Goal: Check status: Check status

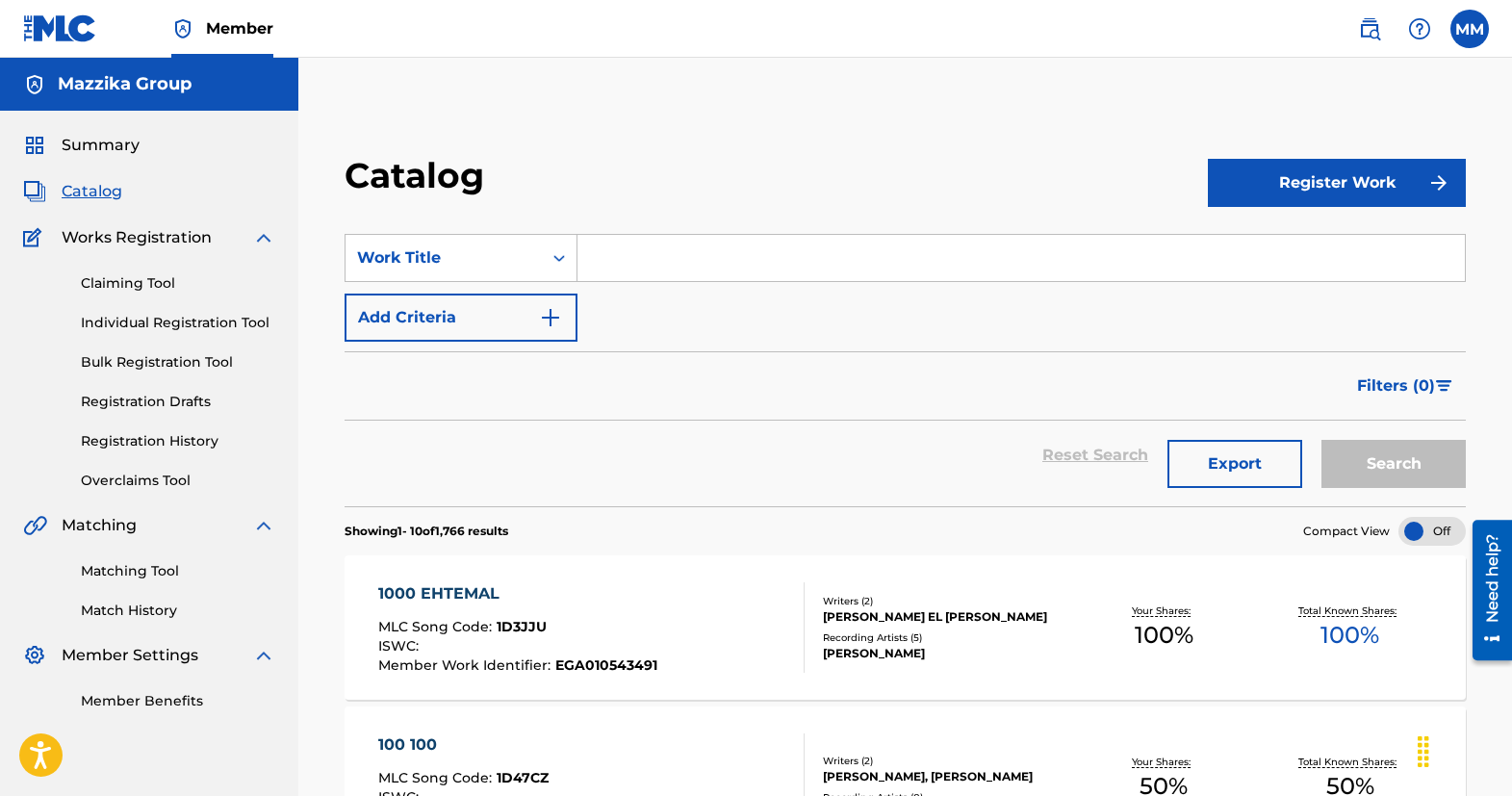
click at [102, 187] on span "Catalog" at bounding box center [92, 191] width 61 height 24
click at [725, 269] on input "Search Form" at bounding box center [1021, 257] width 887 height 46
paste input "[PERSON_NAME]"
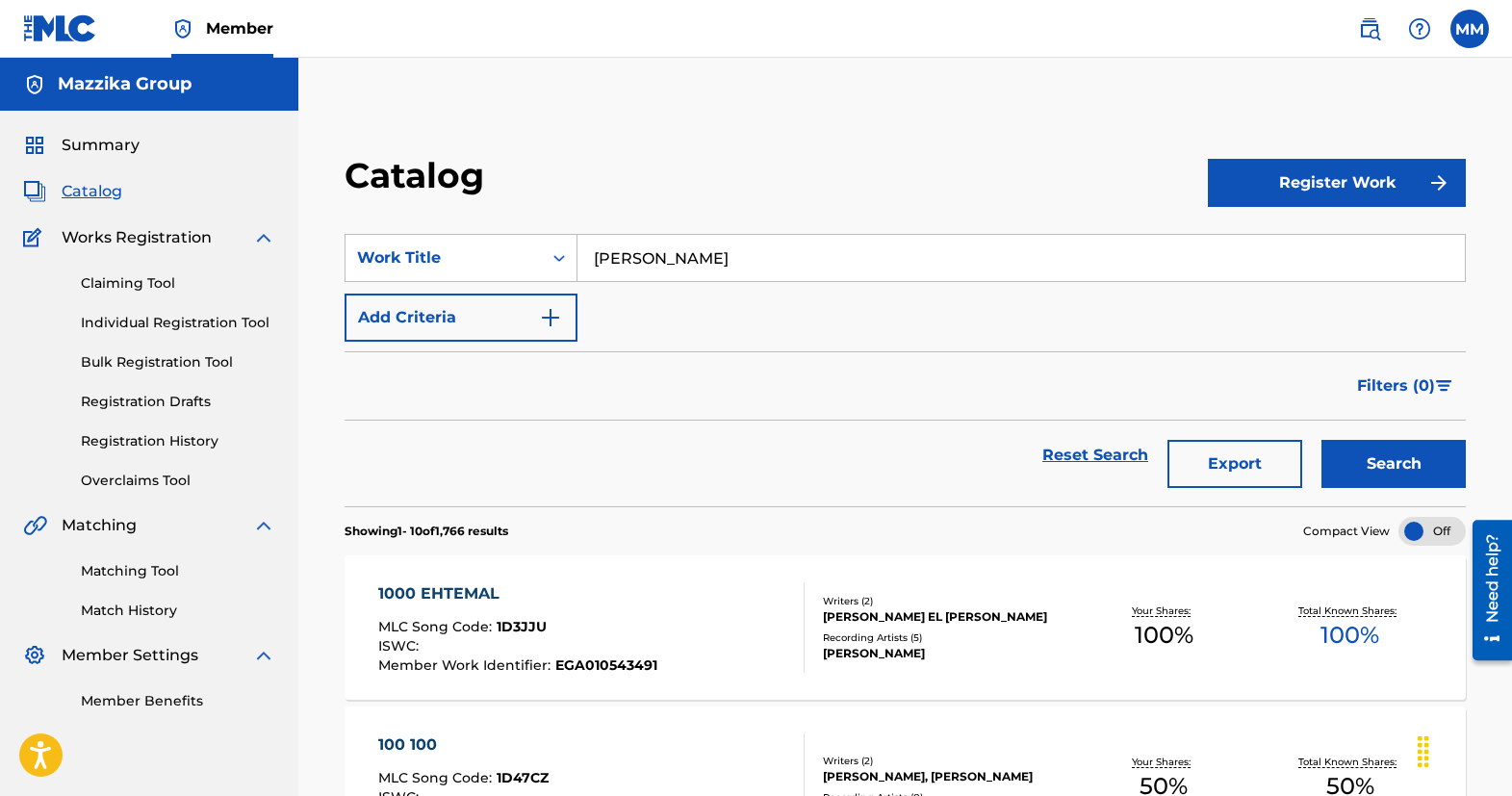
type input "[PERSON_NAME]"
click at [1410, 465] on button "Search" at bounding box center [1392, 463] width 144 height 48
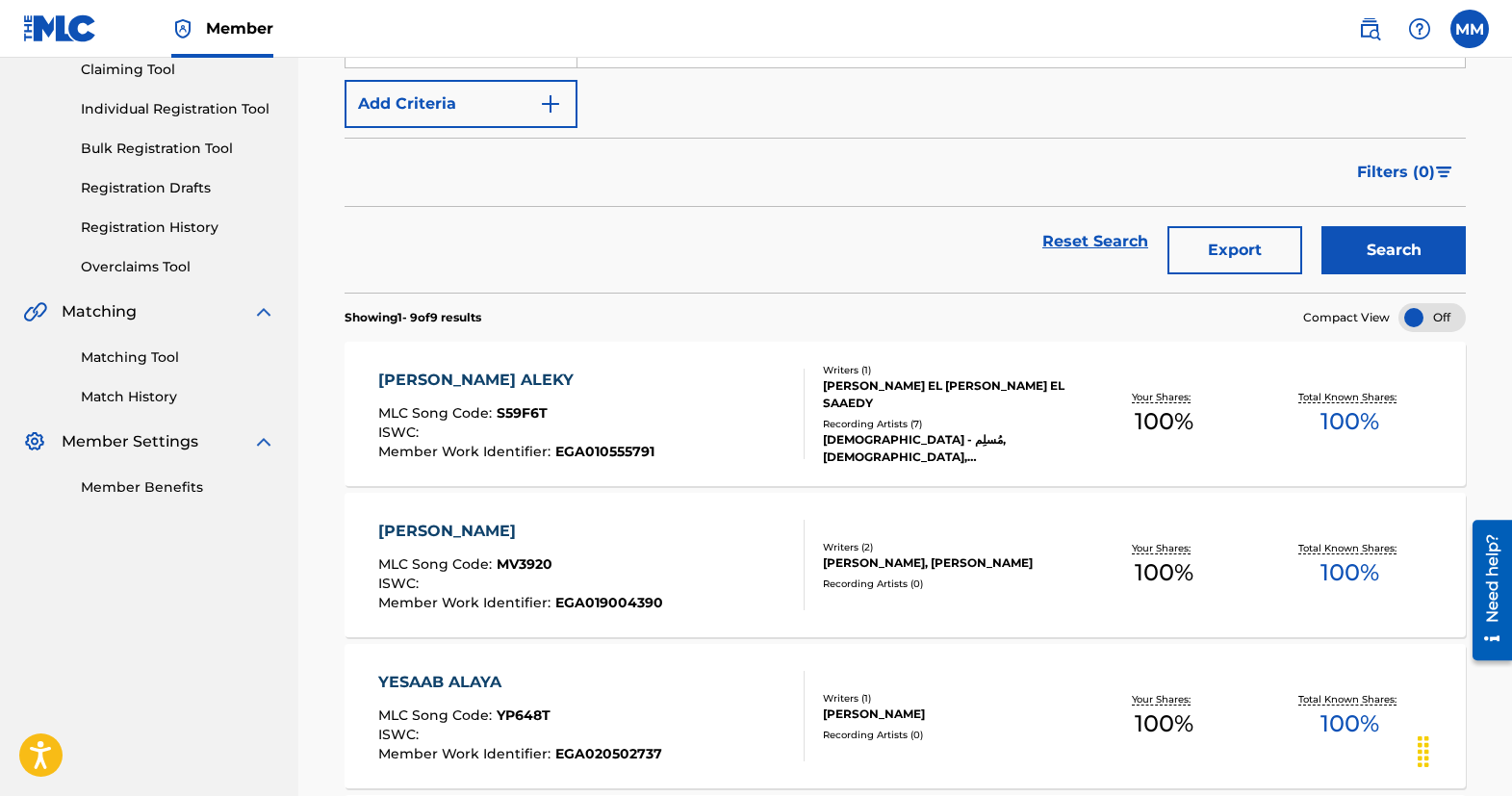
scroll to position [96, 0]
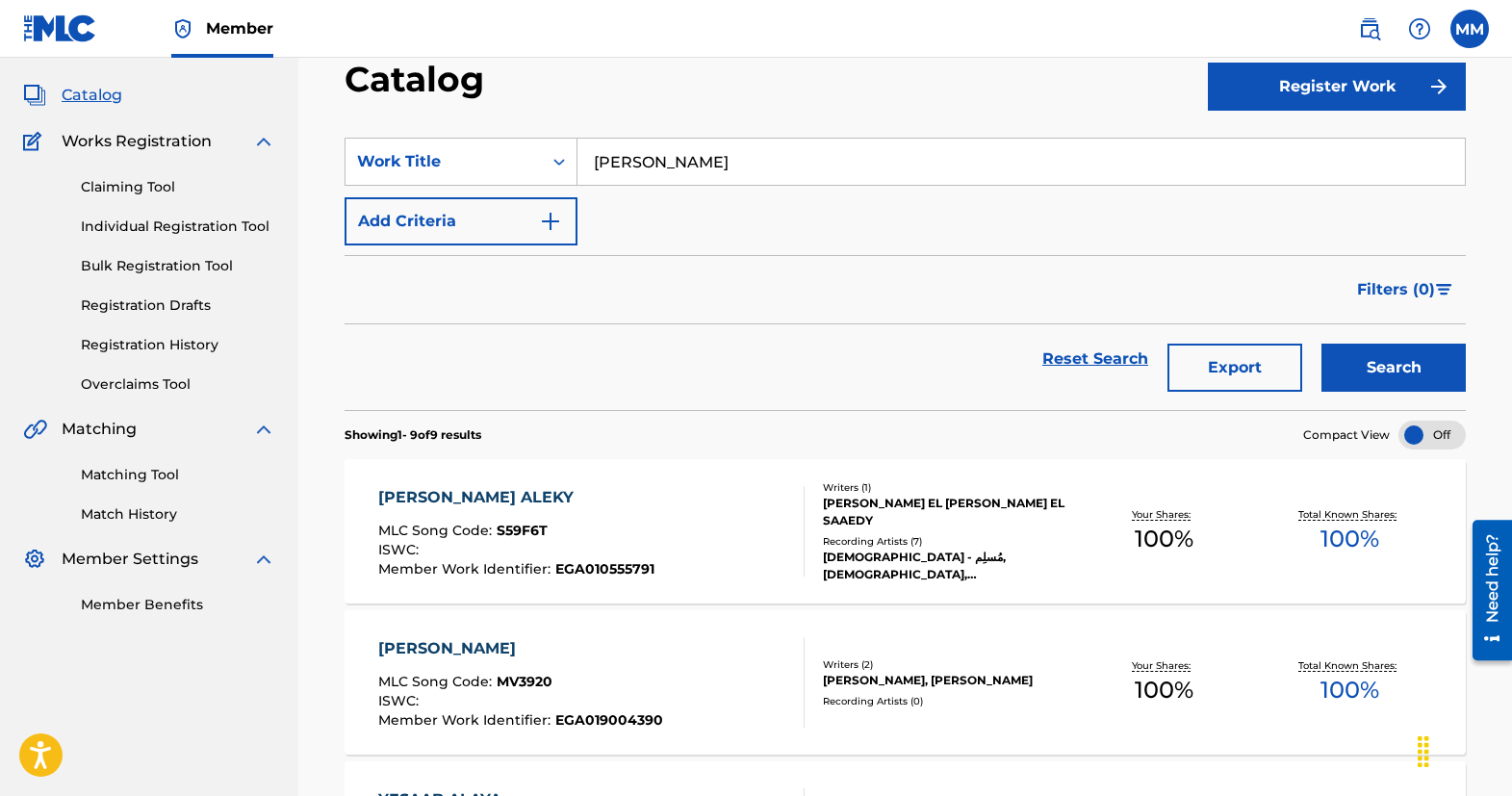
click at [132, 349] on link "Registration History" at bounding box center [177, 344] width 194 height 21
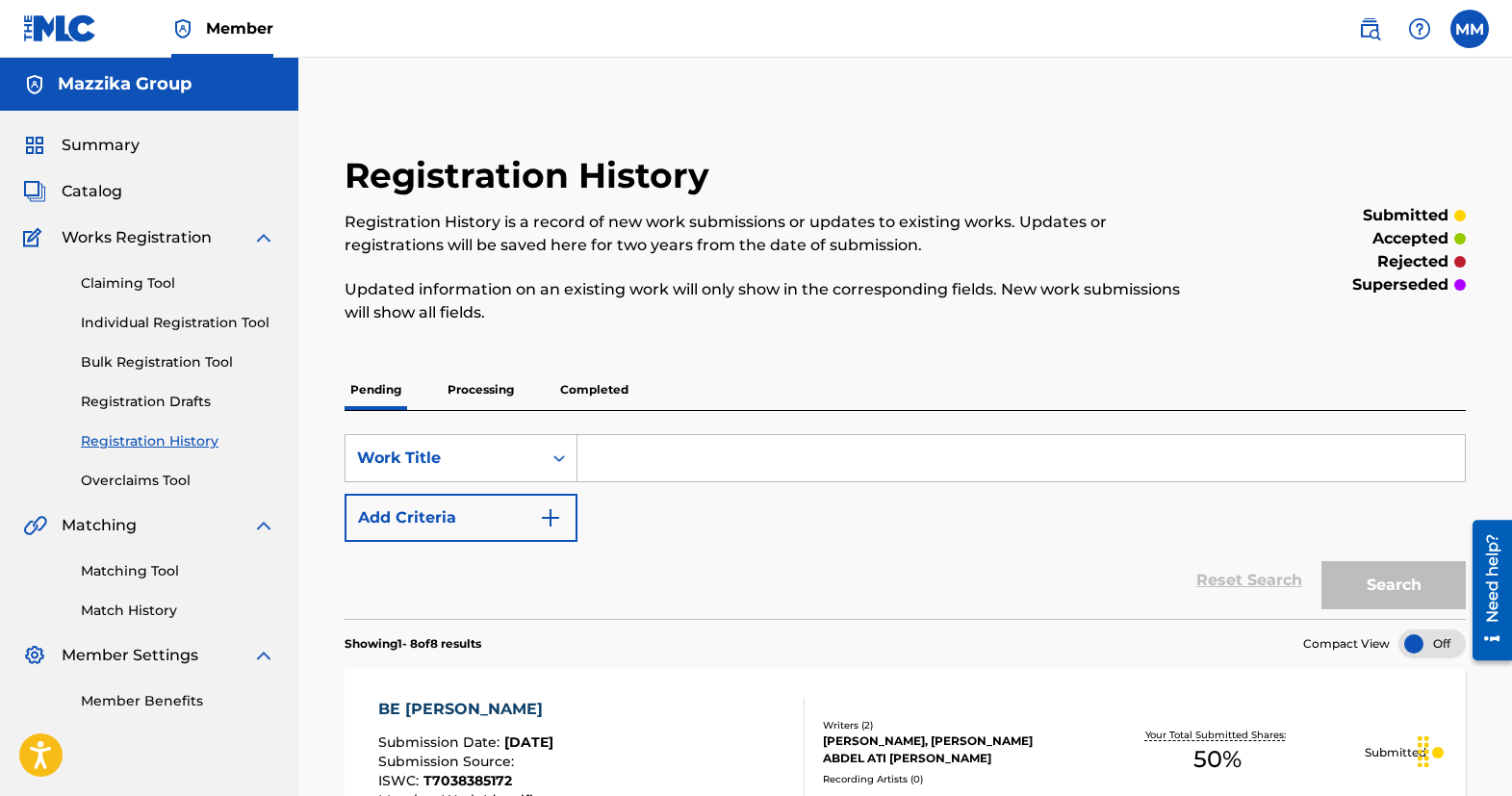
click at [622, 449] on input "Search Form" at bounding box center [1021, 458] width 887 height 46
paste input "[PERSON_NAME]"
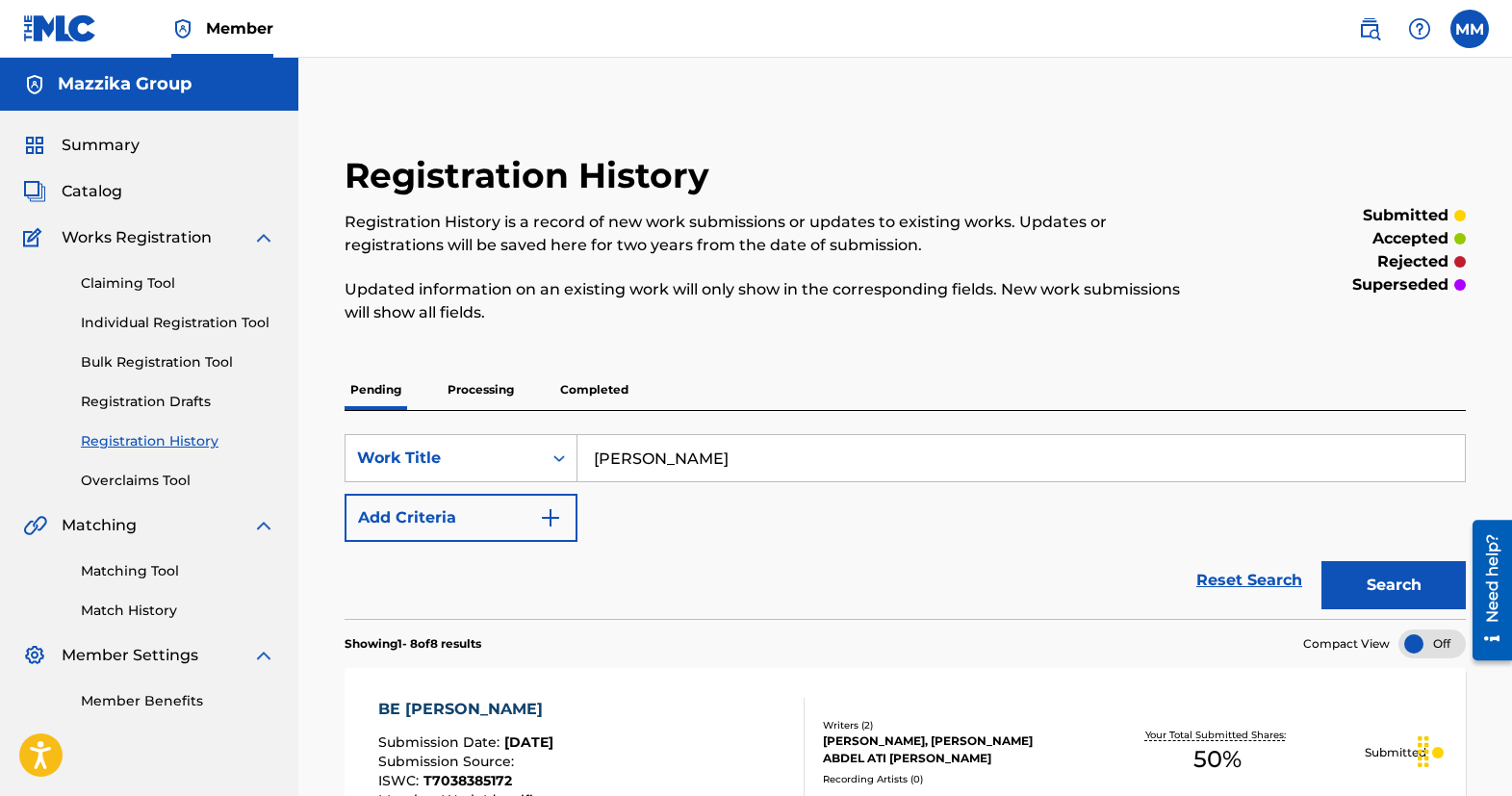
type input "[PERSON_NAME]"
click at [1376, 599] on button "Search" at bounding box center [1392, 584] width 144 height 48
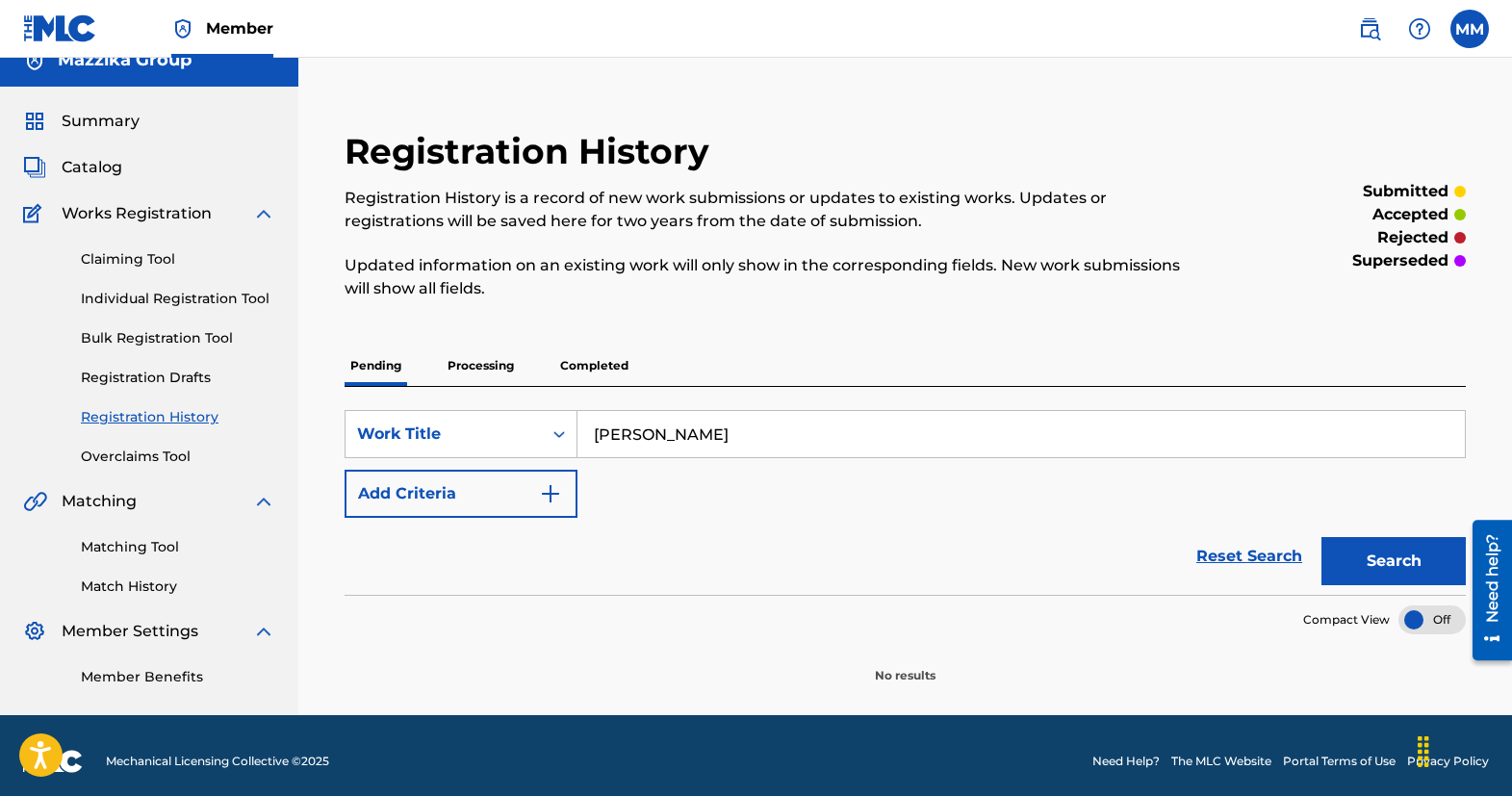
scroll to position [35, 0]
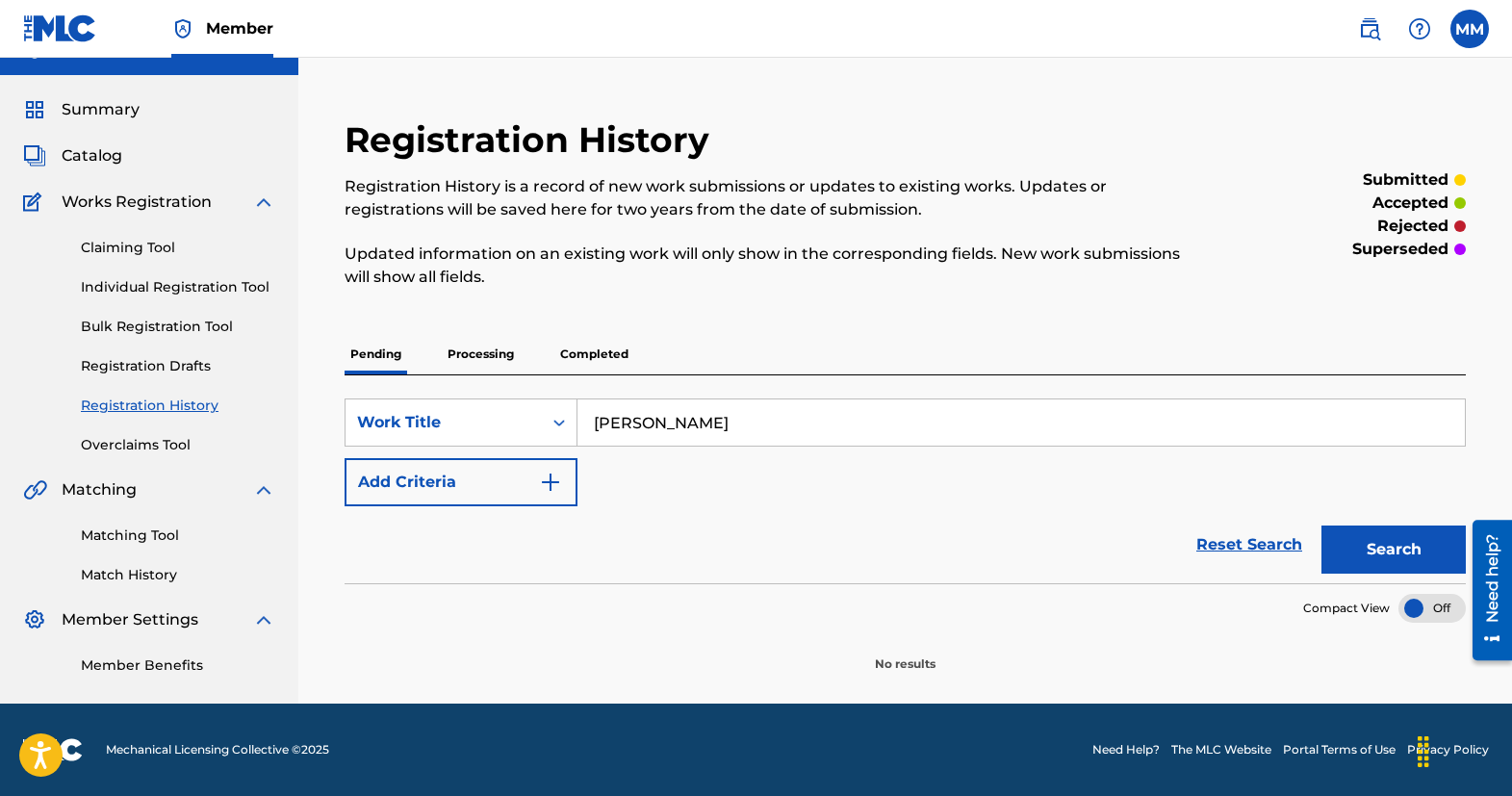
click at [476, 353] on p "Processing" at bounding box center [479, 354] width 77 height 40
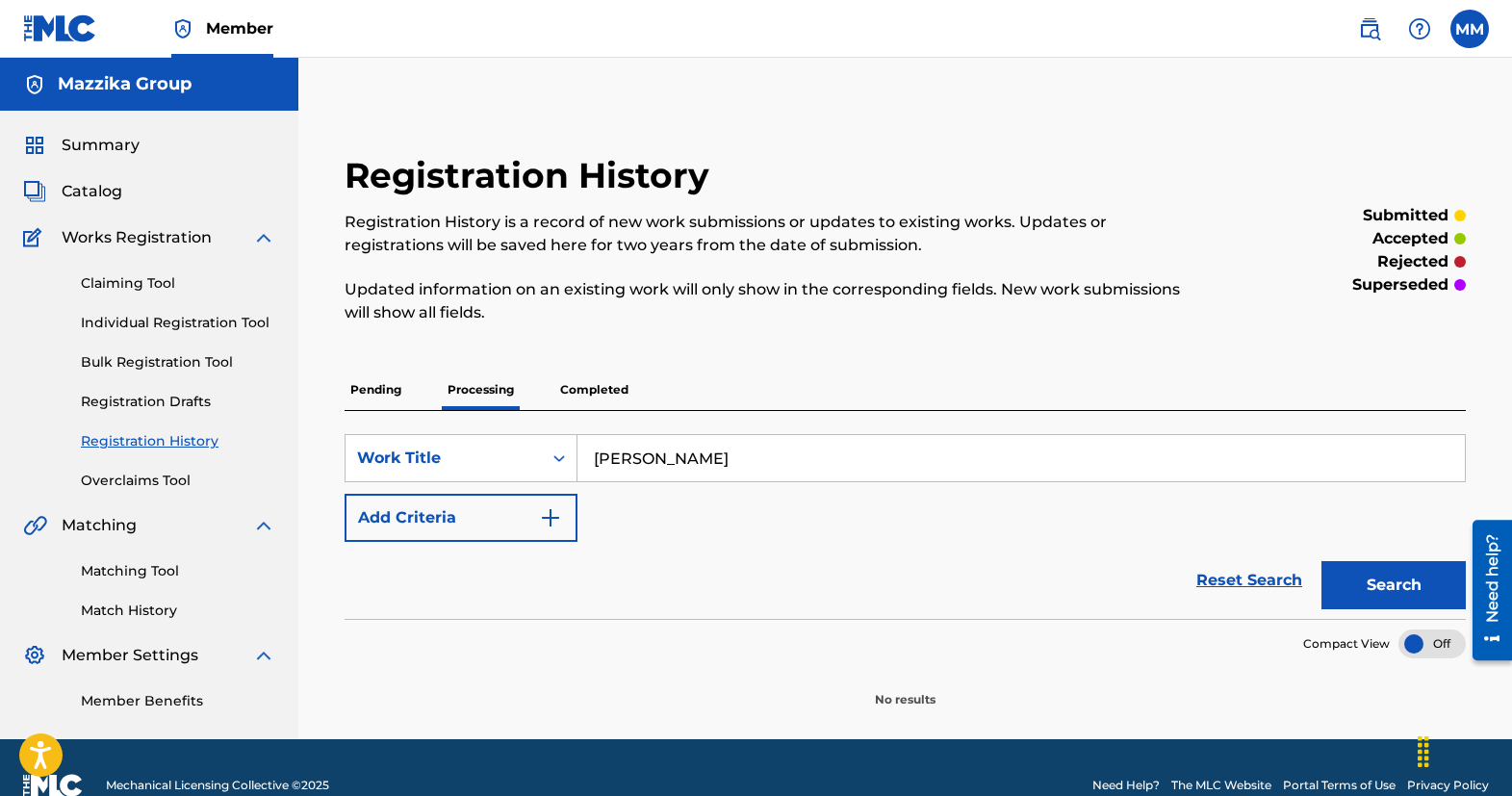
click at [1361, 579] on button "Search" at bounding box center [1392, 584] width 144 height 48
click at [611, 385] on p "Completed" at bounding box center [593, 389] width 79 height 40
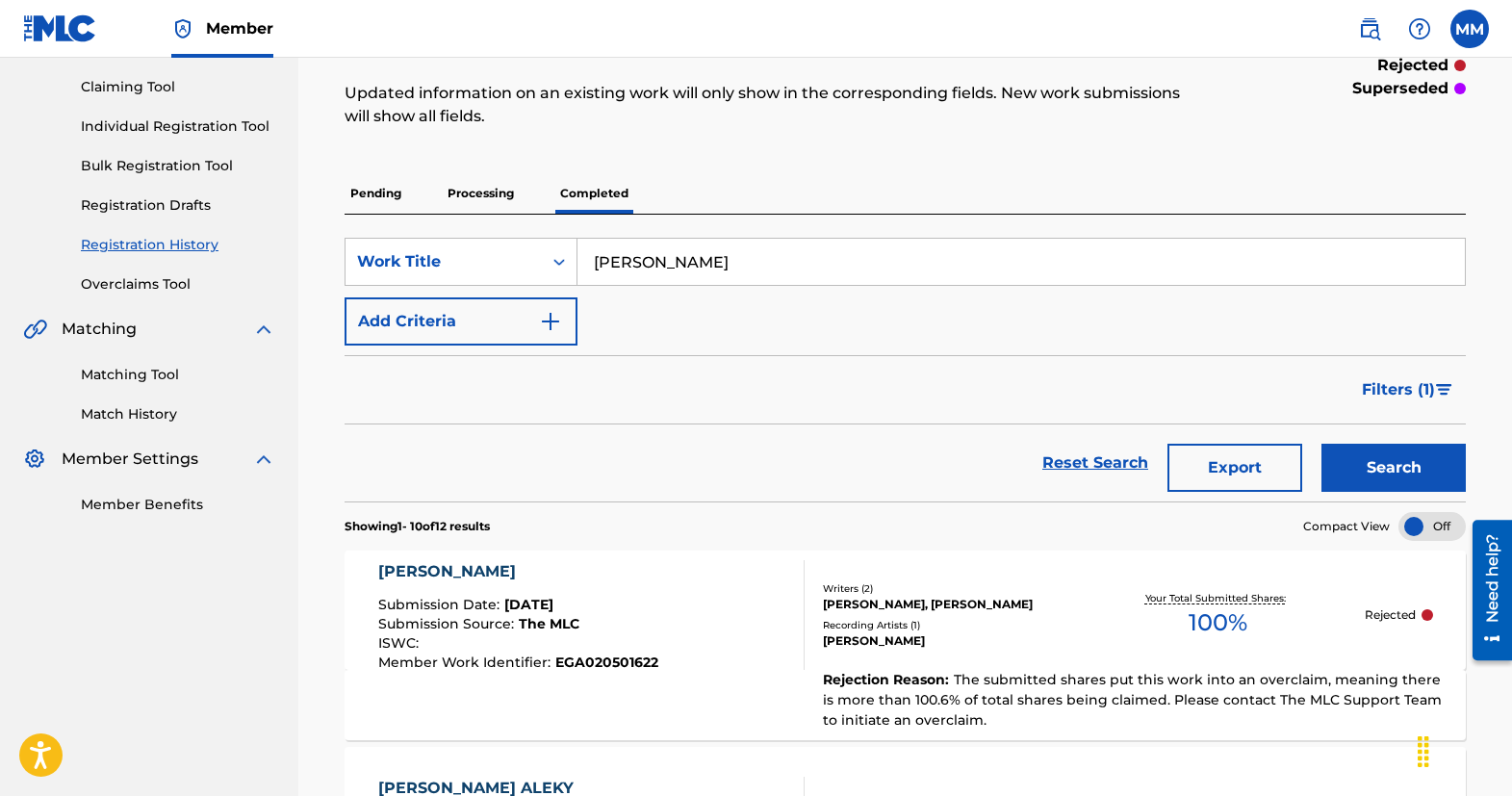
scroll to position [192, 0]
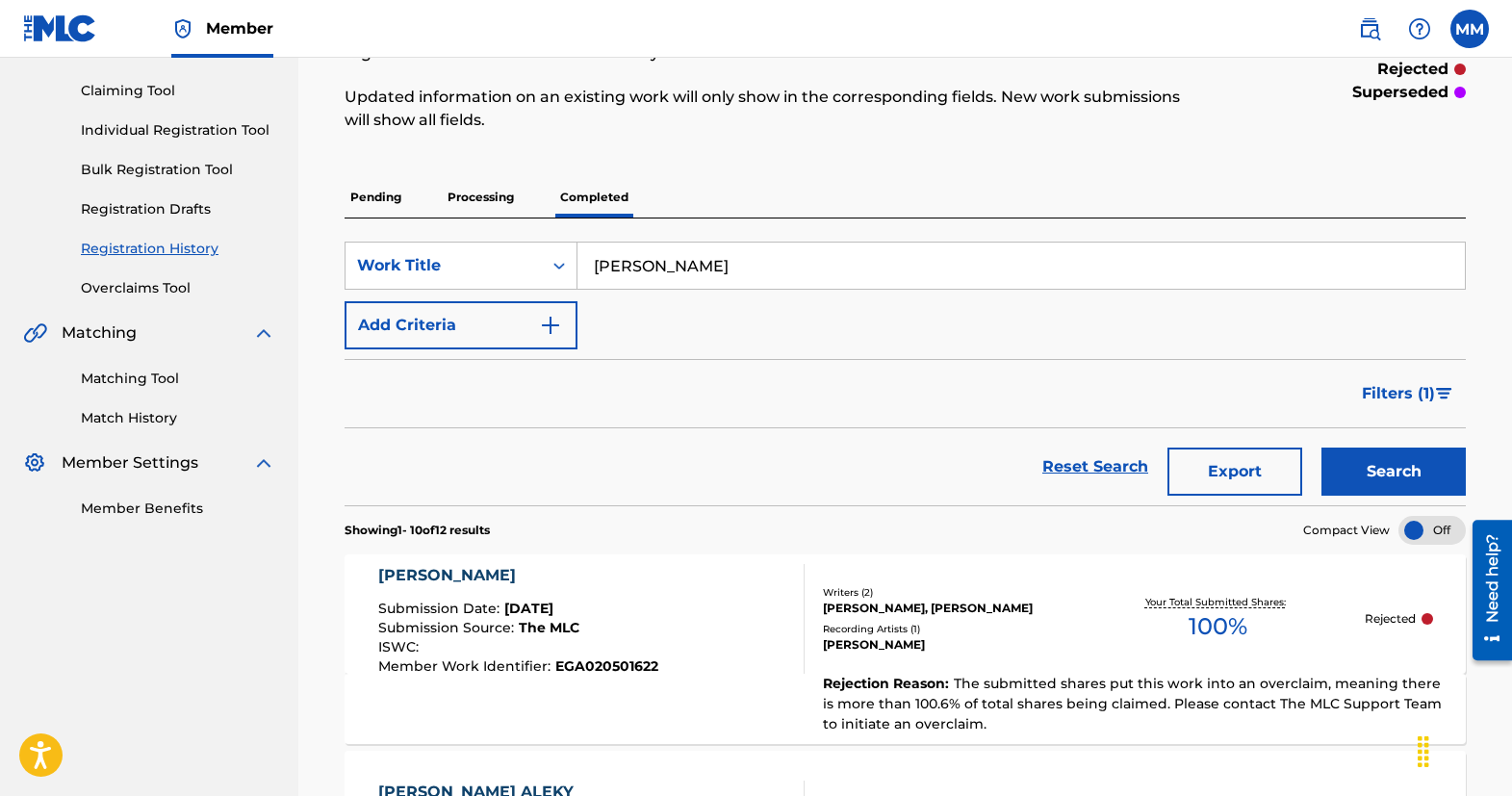
click at [1387, 392] on span "Filters ( 1 )" at bounding box center [1397, 394] width 74 height 24
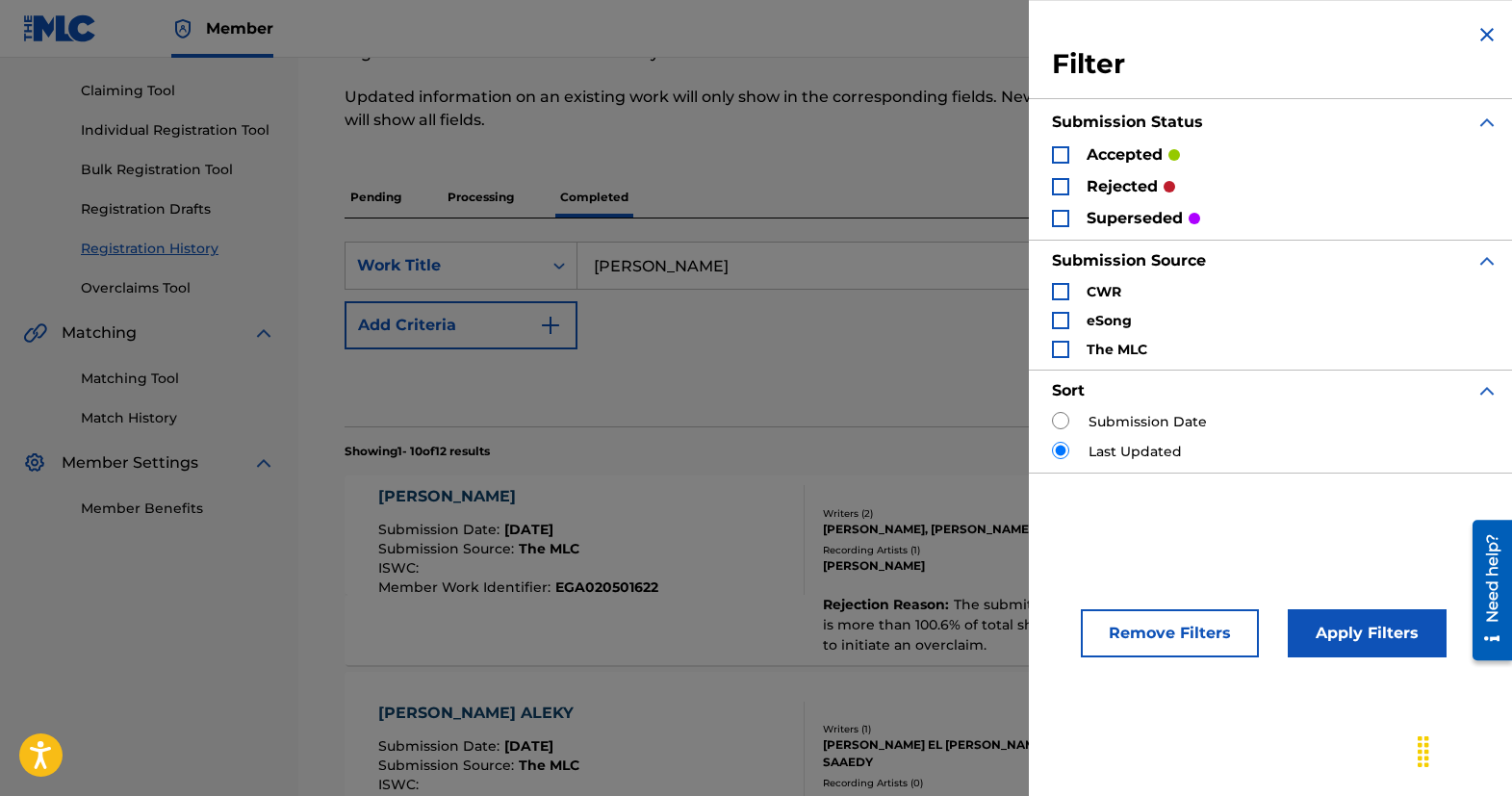
click at [1098, 183] on p "rejected" at bounding box center [1122, 187] width 72 height 24
click at [1055, 184] on div "Search Form" at bounding box center [1061, 187] width 18 height 18
click at [1348, 632] on button "Apply Filters" at bounding box center [1367, 632] width 159 height 48
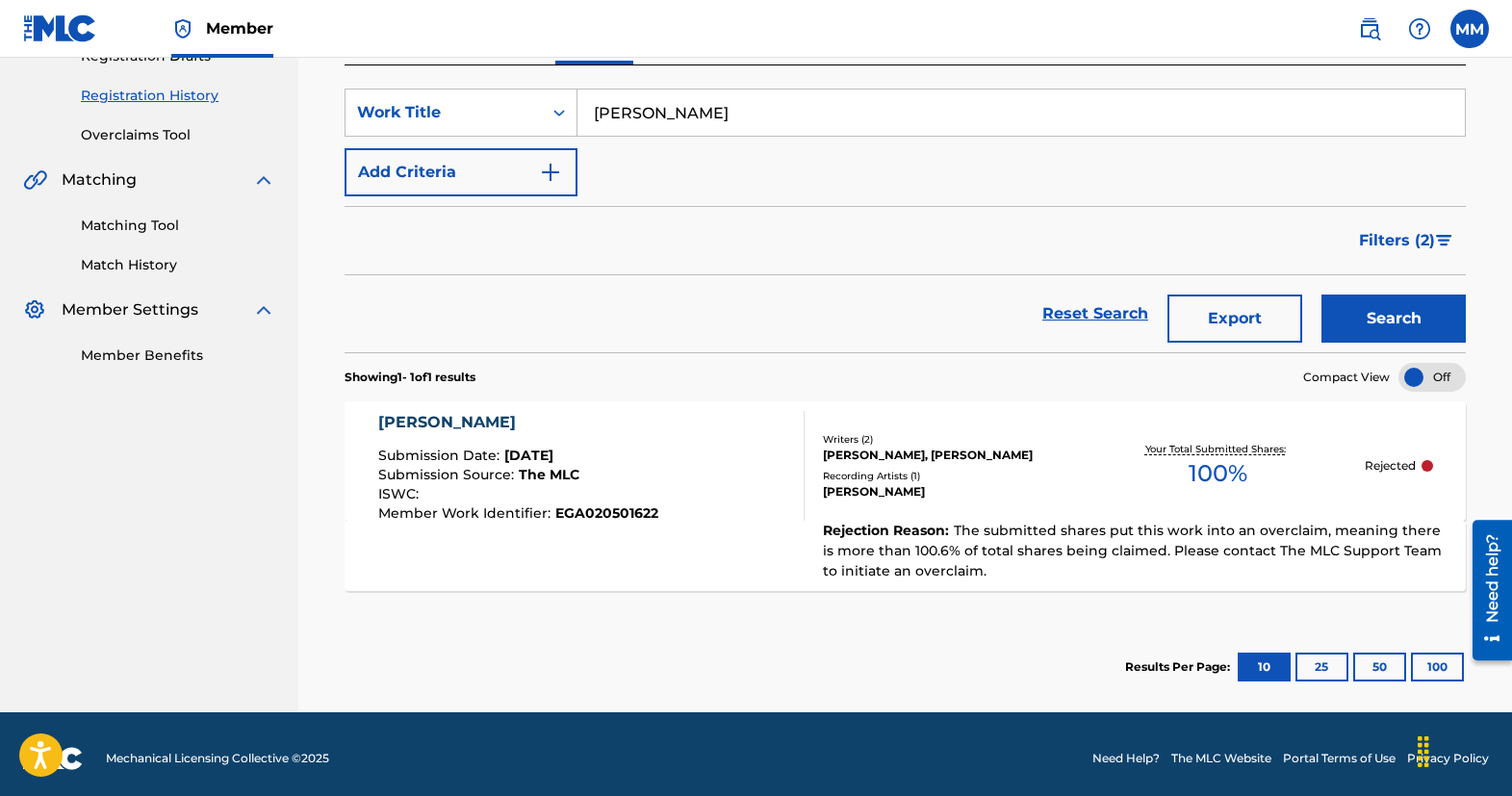
scroll to position [354, 0]
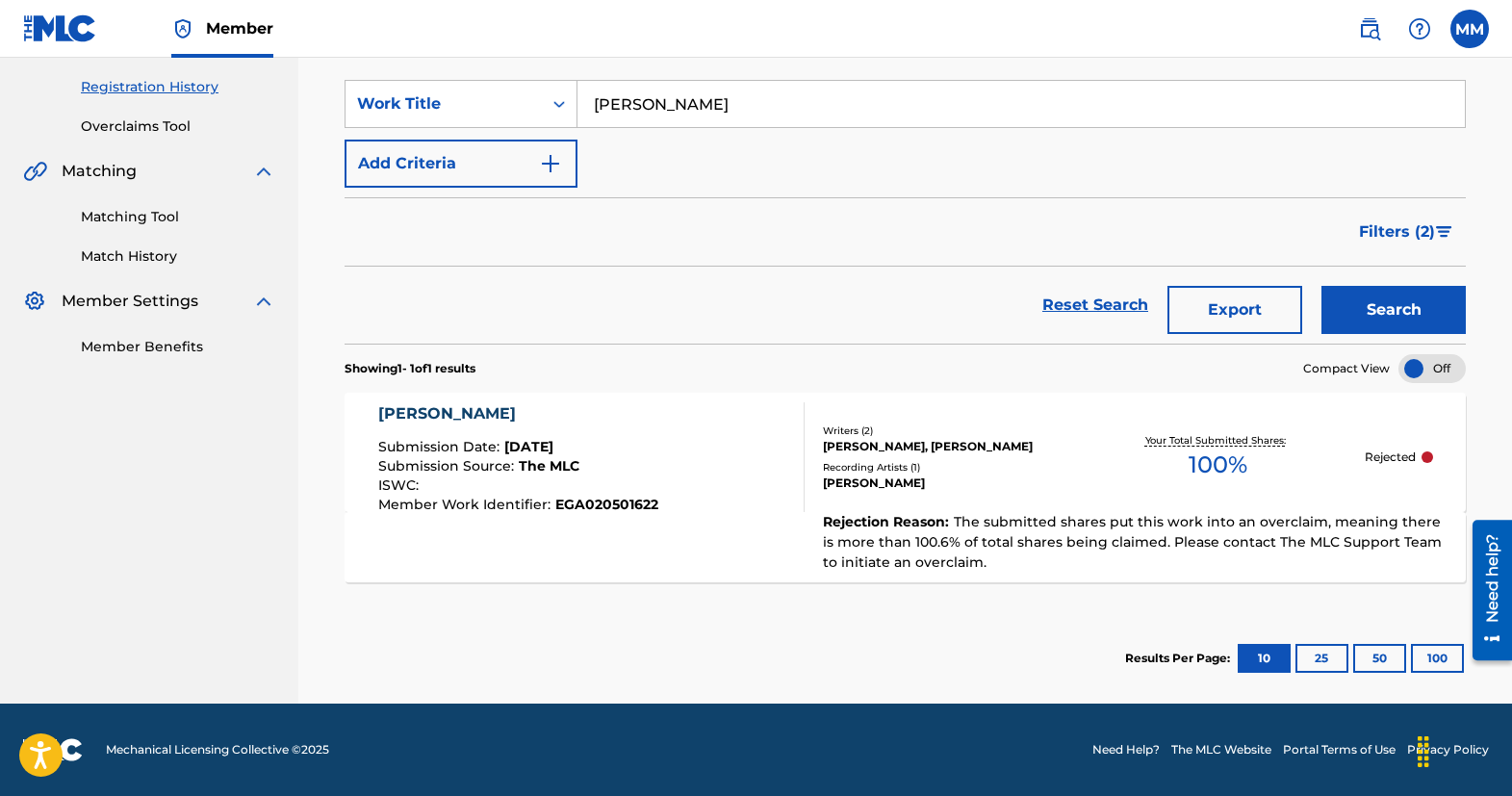
click at [714, 110] on input "[PERSON_NAME]" at bounding box center [1021, 103] width 887 height 46
type input "S"
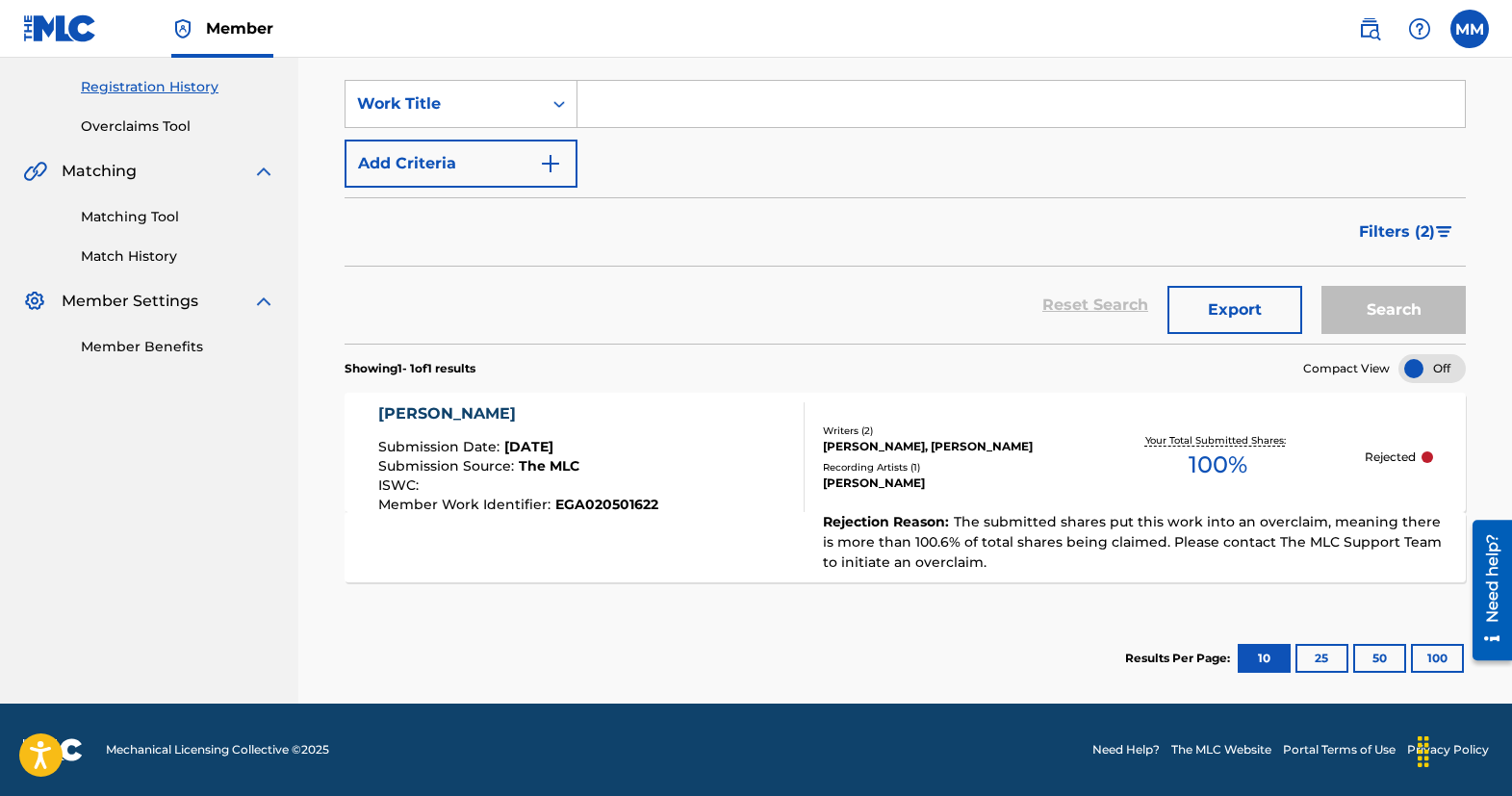
click at [165, 86] on link "Registration History" at bounding box center [177, 87] width 194 height 21
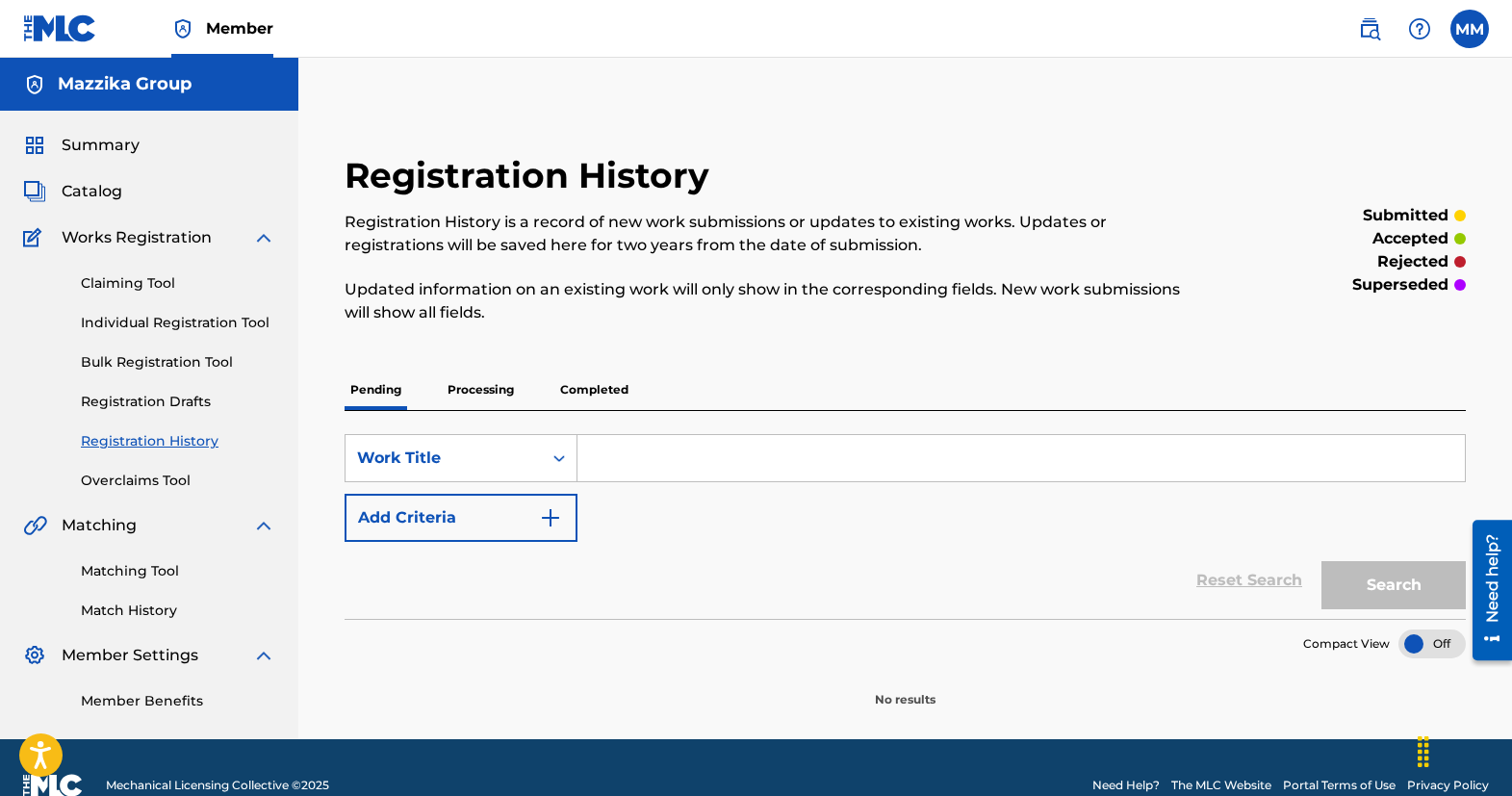
click at [589, 394] on p "Completed" at bounding box center [593, 389] width 79 height 40
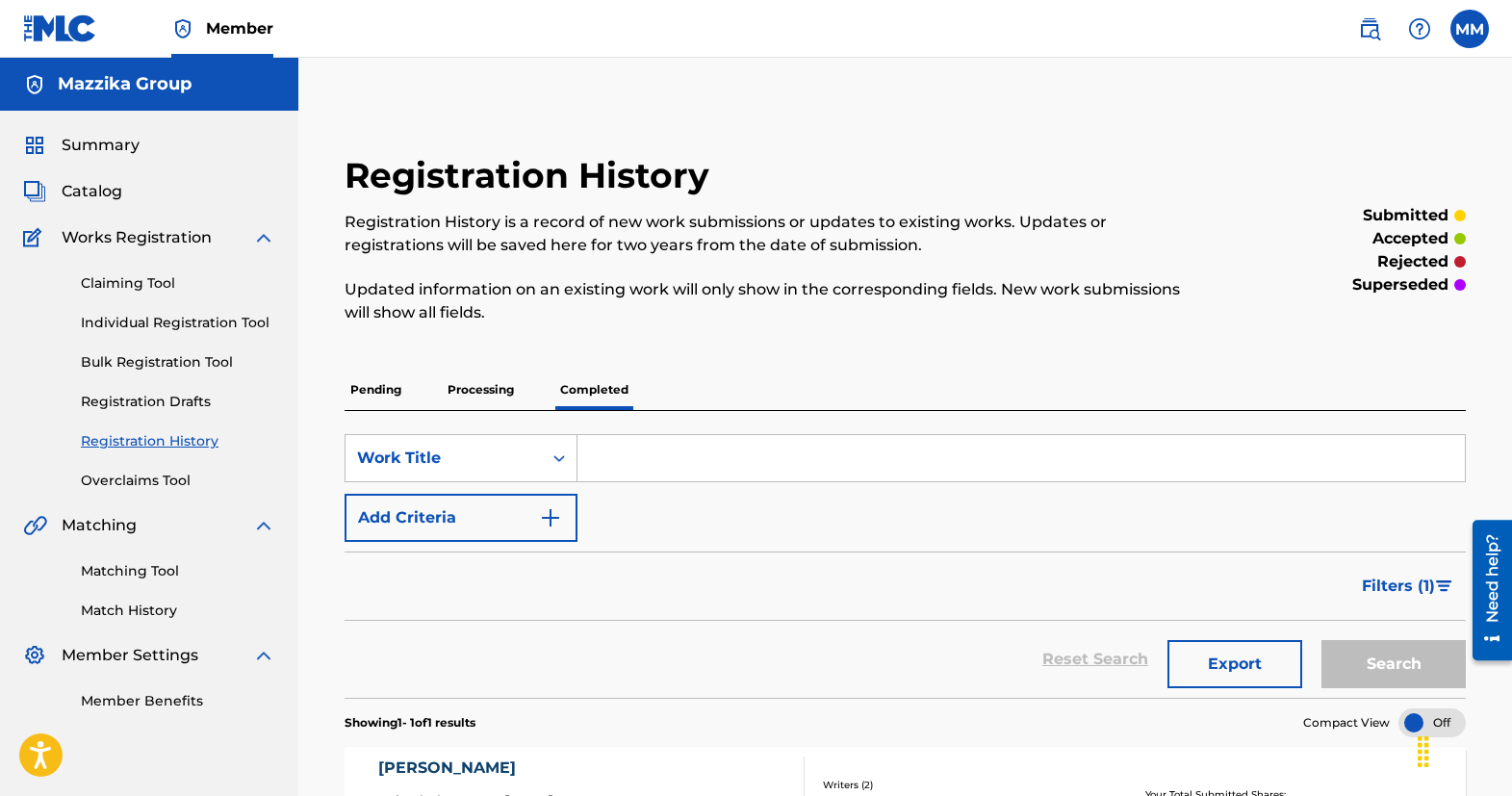
scroll to position [96, 0]
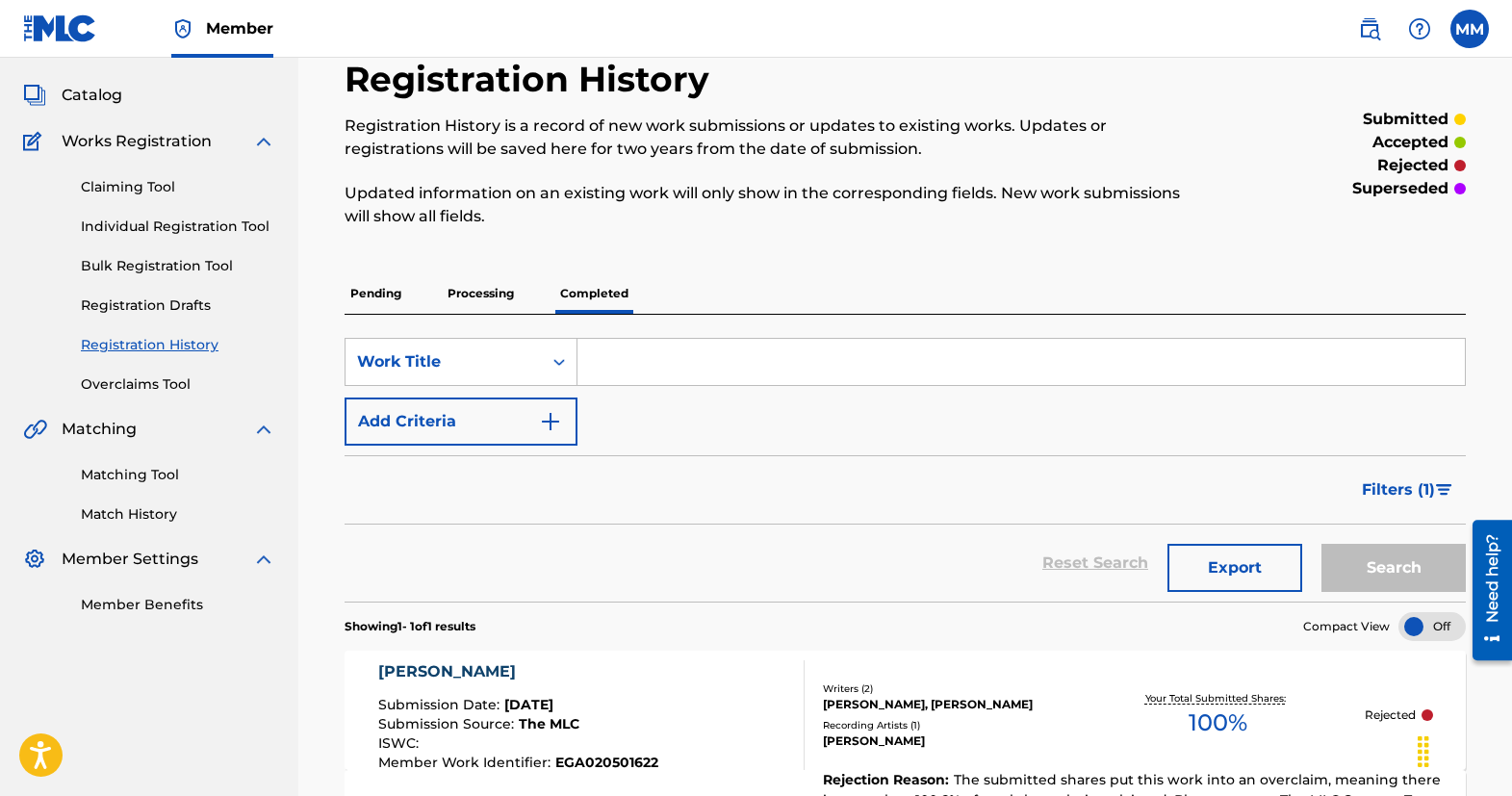
click at [1401, 492] on span "Filters ( 1 )" at bounding box center [1397, 490] width 74 height 24
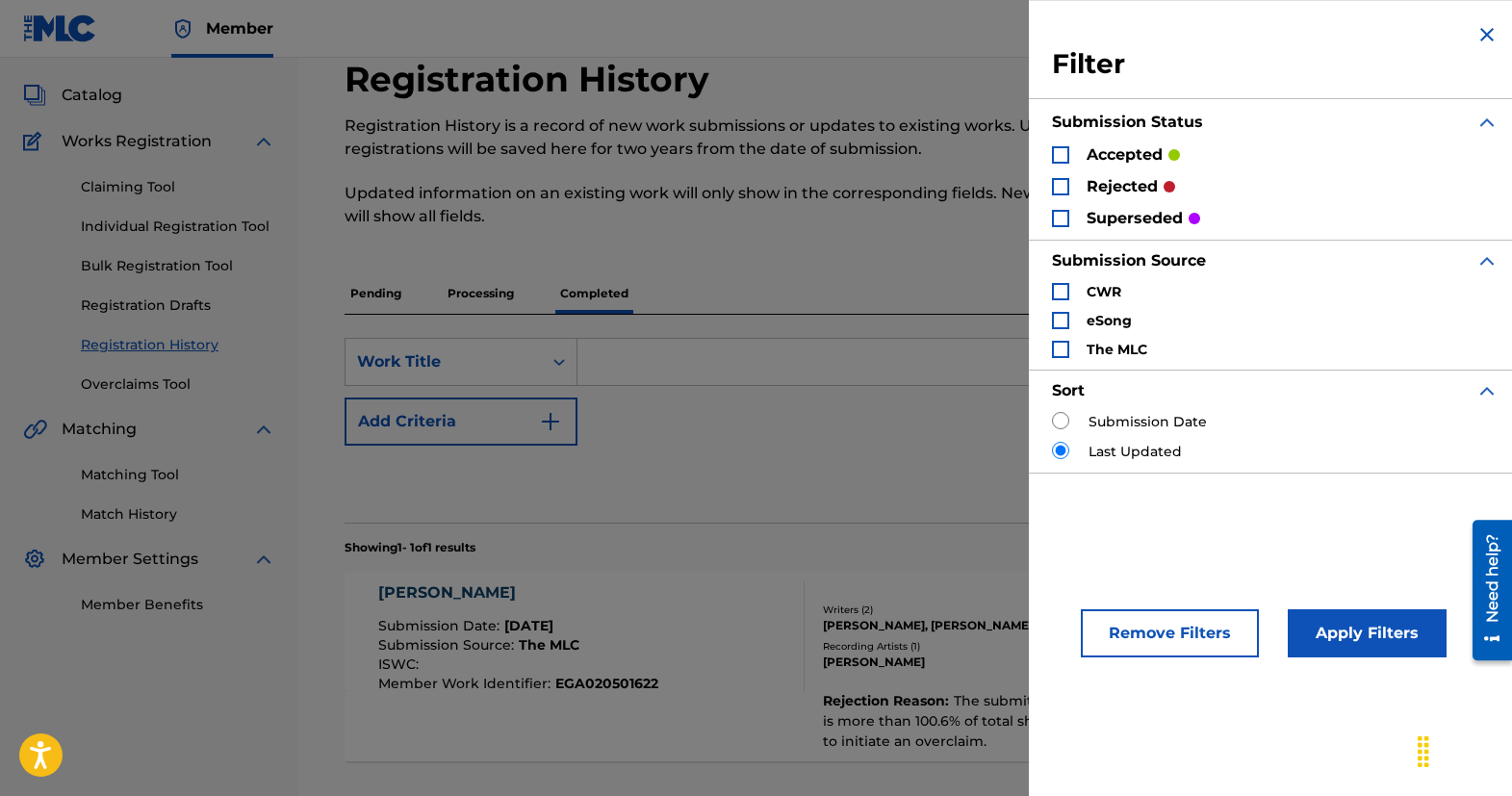
click at [1058, 185] on div "Search Form" at bounding box center [1061, 187] width 18 height 18
click at [1345, 631] on button "Apply Filters" at bounding box center [1367, 632] width 159 height 48
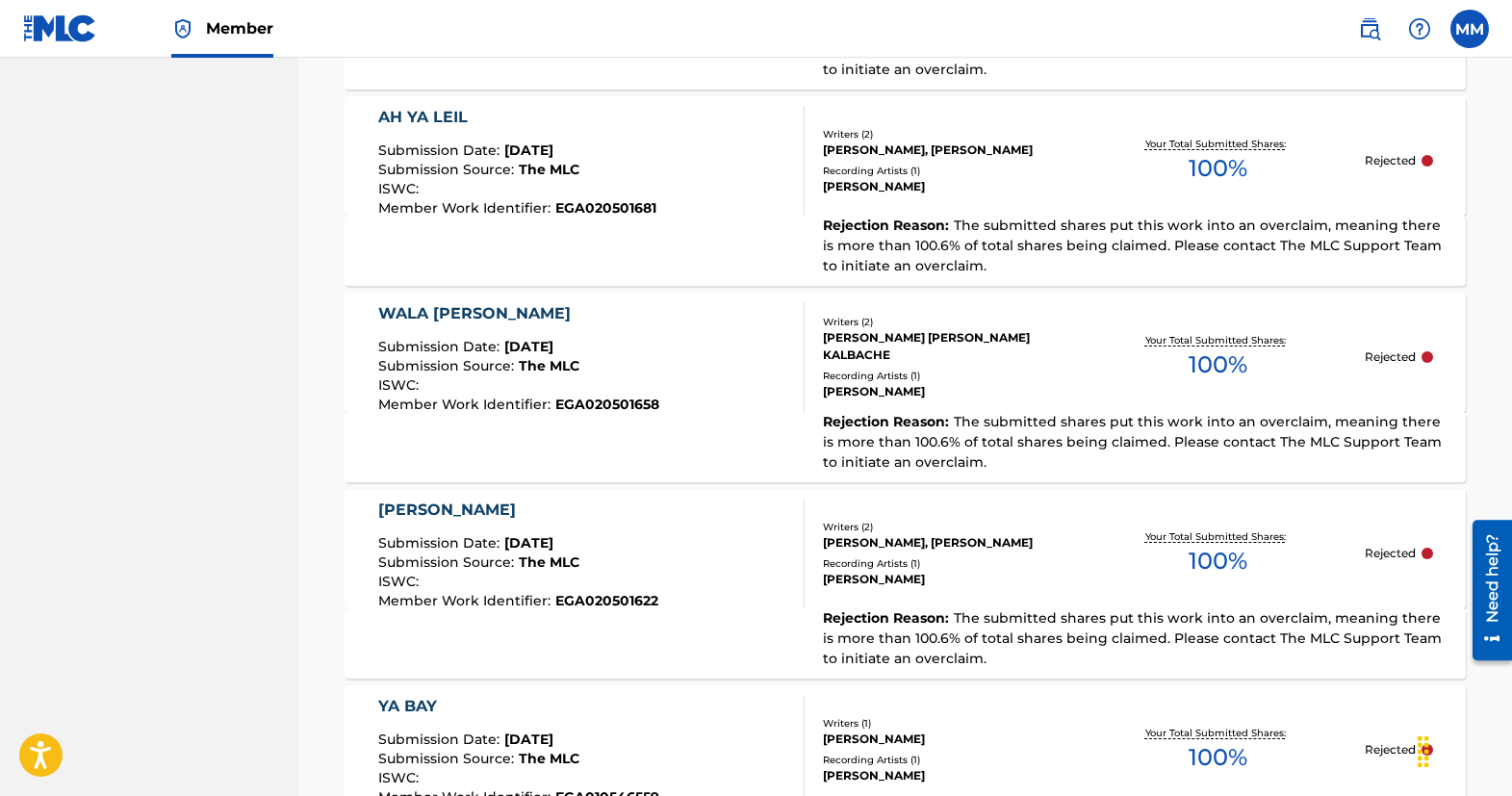
scroll to position [2116, 0]
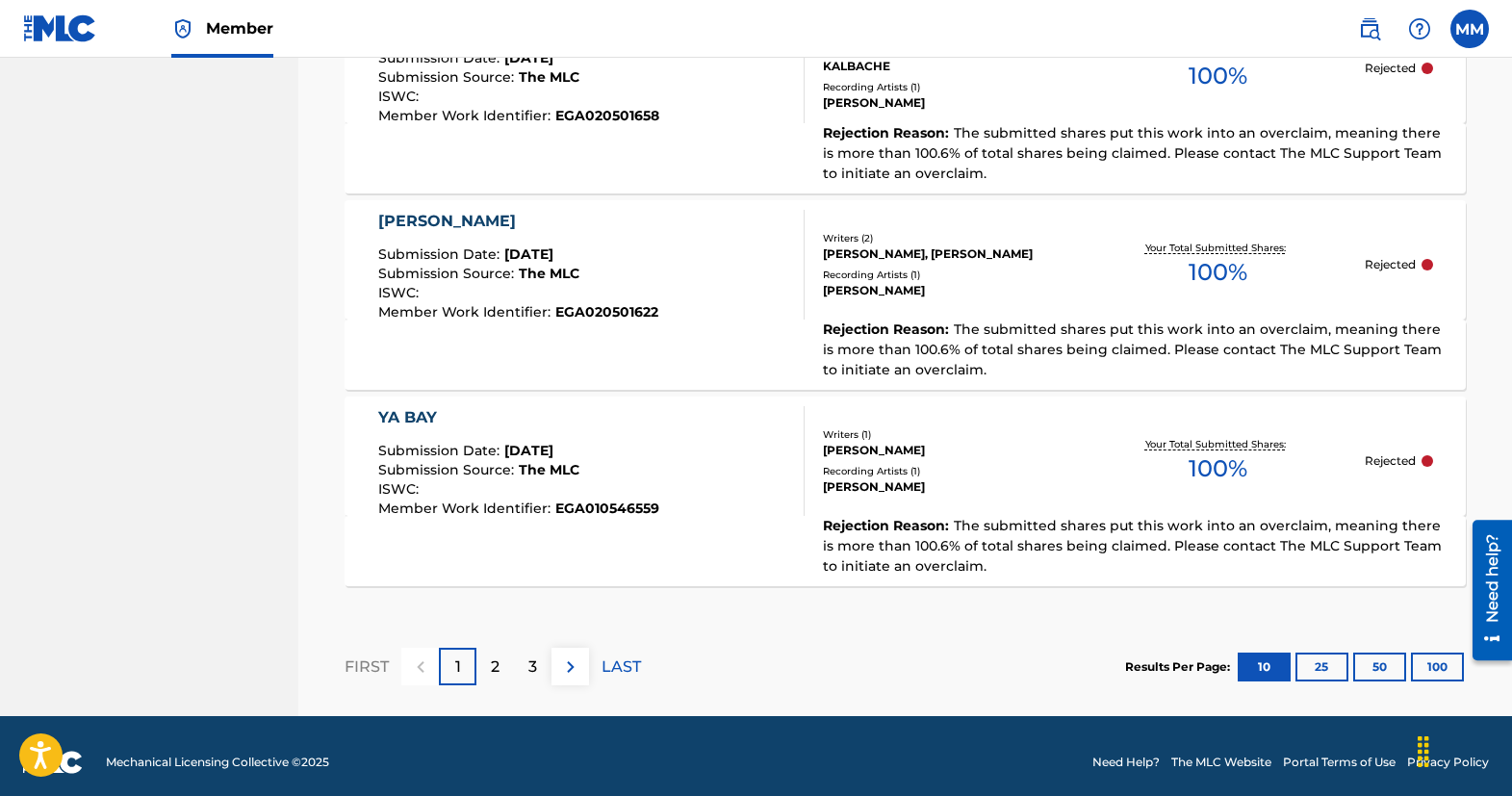
click at [1429, 659] on button "100" at bounding box center [1437, 666] width 53 height 28
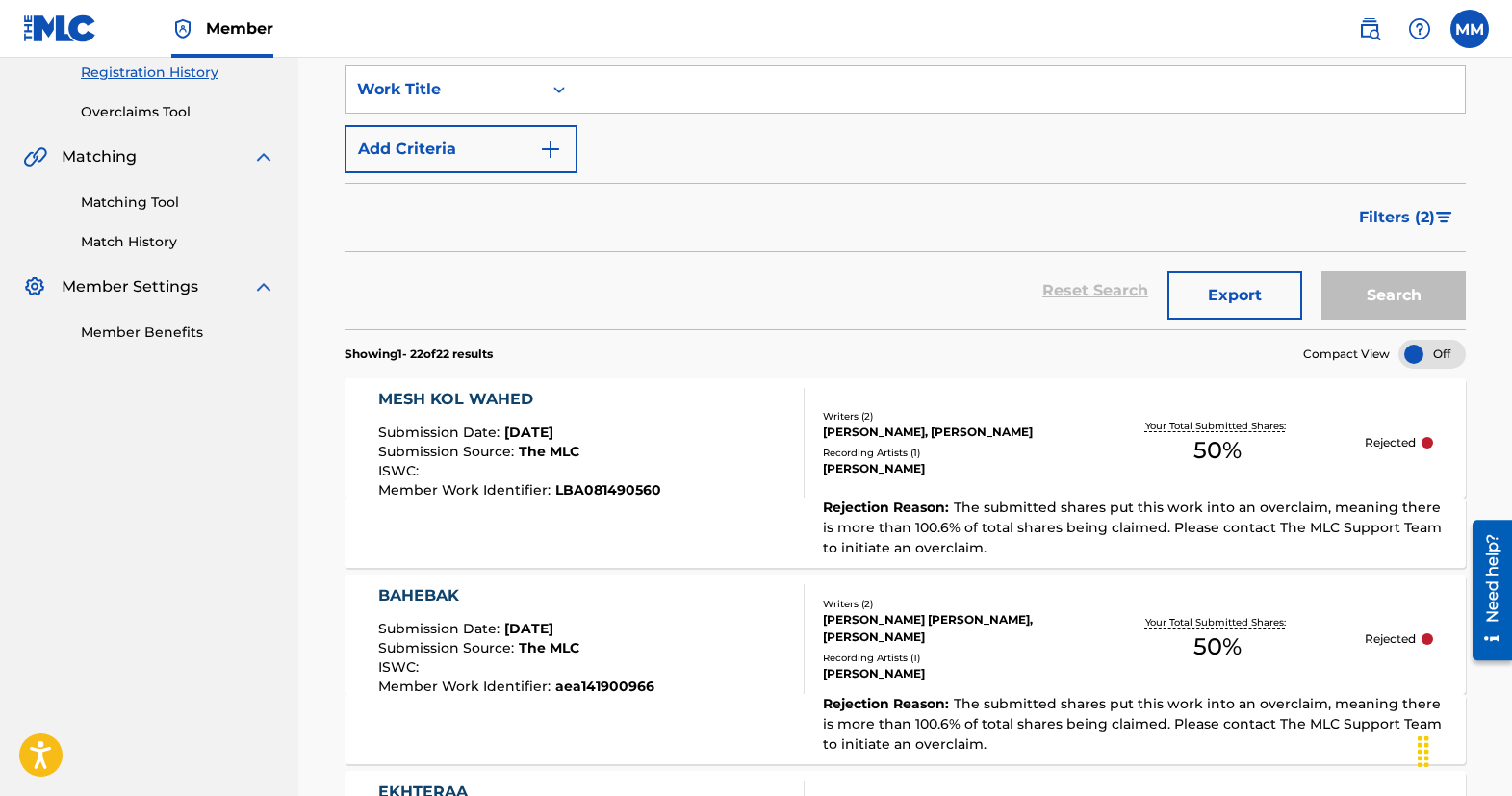
scroll to position [338, 0]
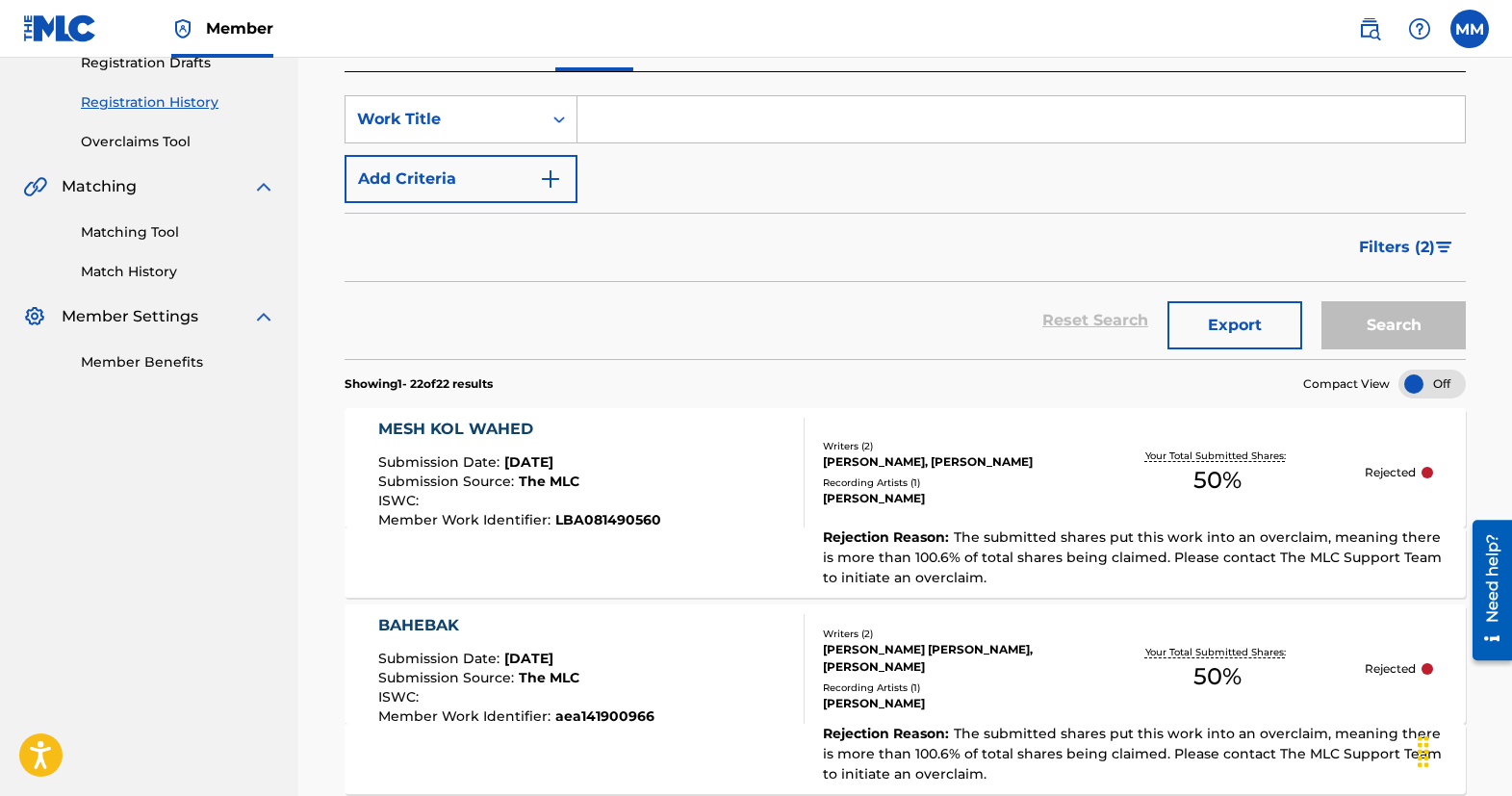
click at [479, 432] on div "MESH KOL WAHED" at bounding box center [520, 429] width 282 height 24
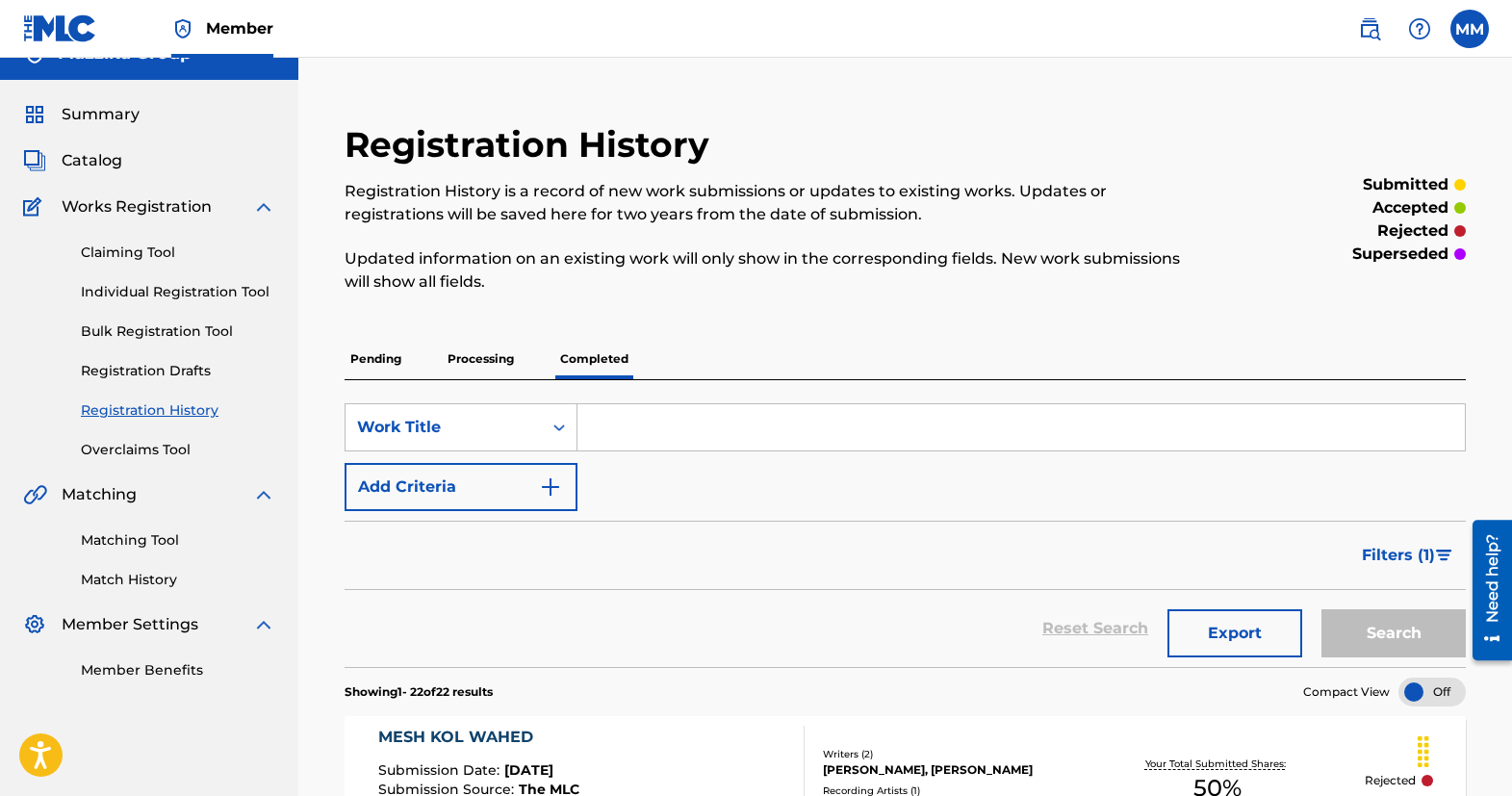
scroll to position [127, 0]
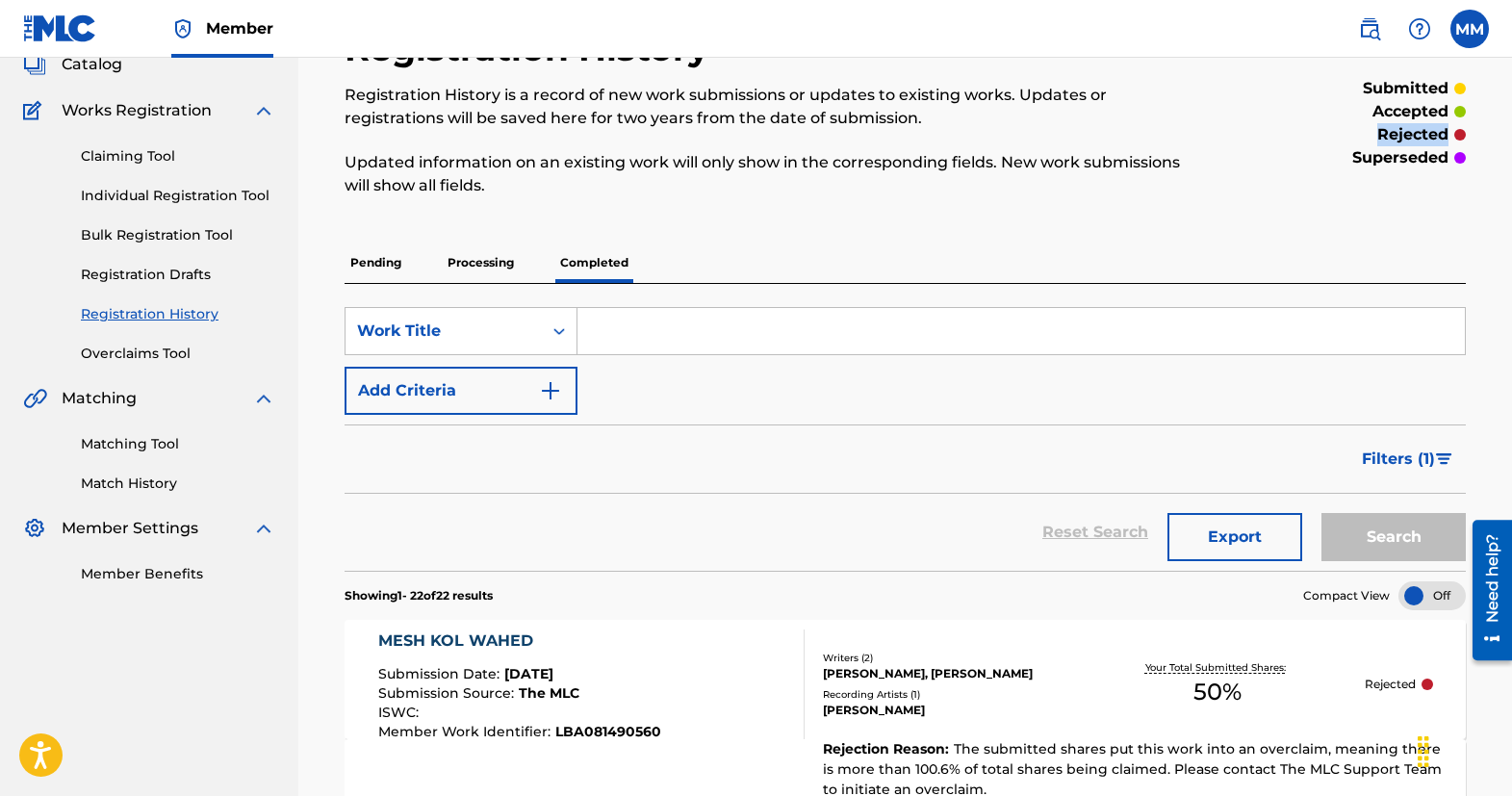
drag, startPoint x: 1366, startPoint y: 130, endPoint x: 1446, endPoint y: 134, distance: 80.1
click at [1446, 134] on div "rejected" at bounding box center [1336, 135] width 258 height 24
copy p "rejected"
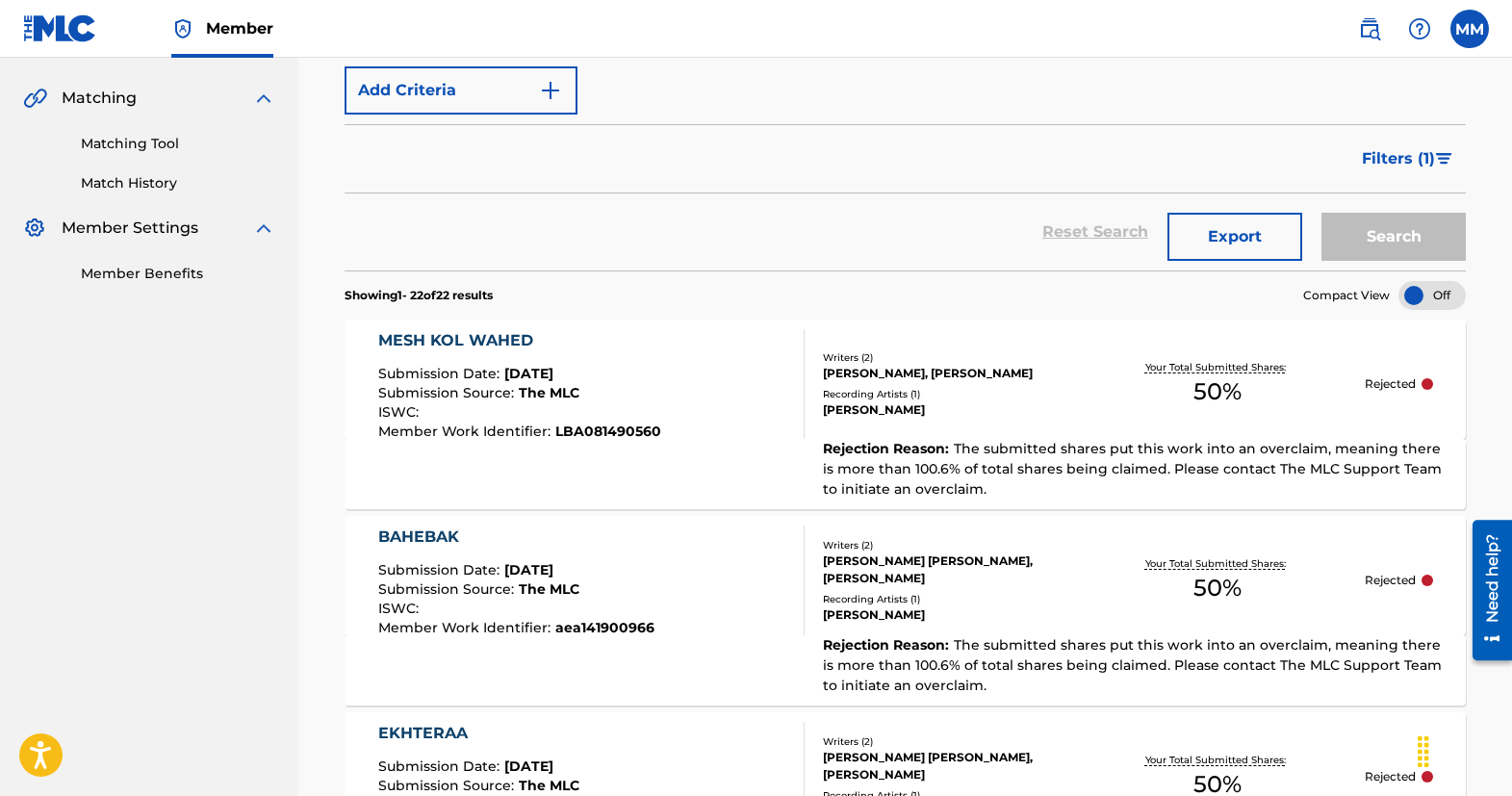
scroll to position [408, 0]
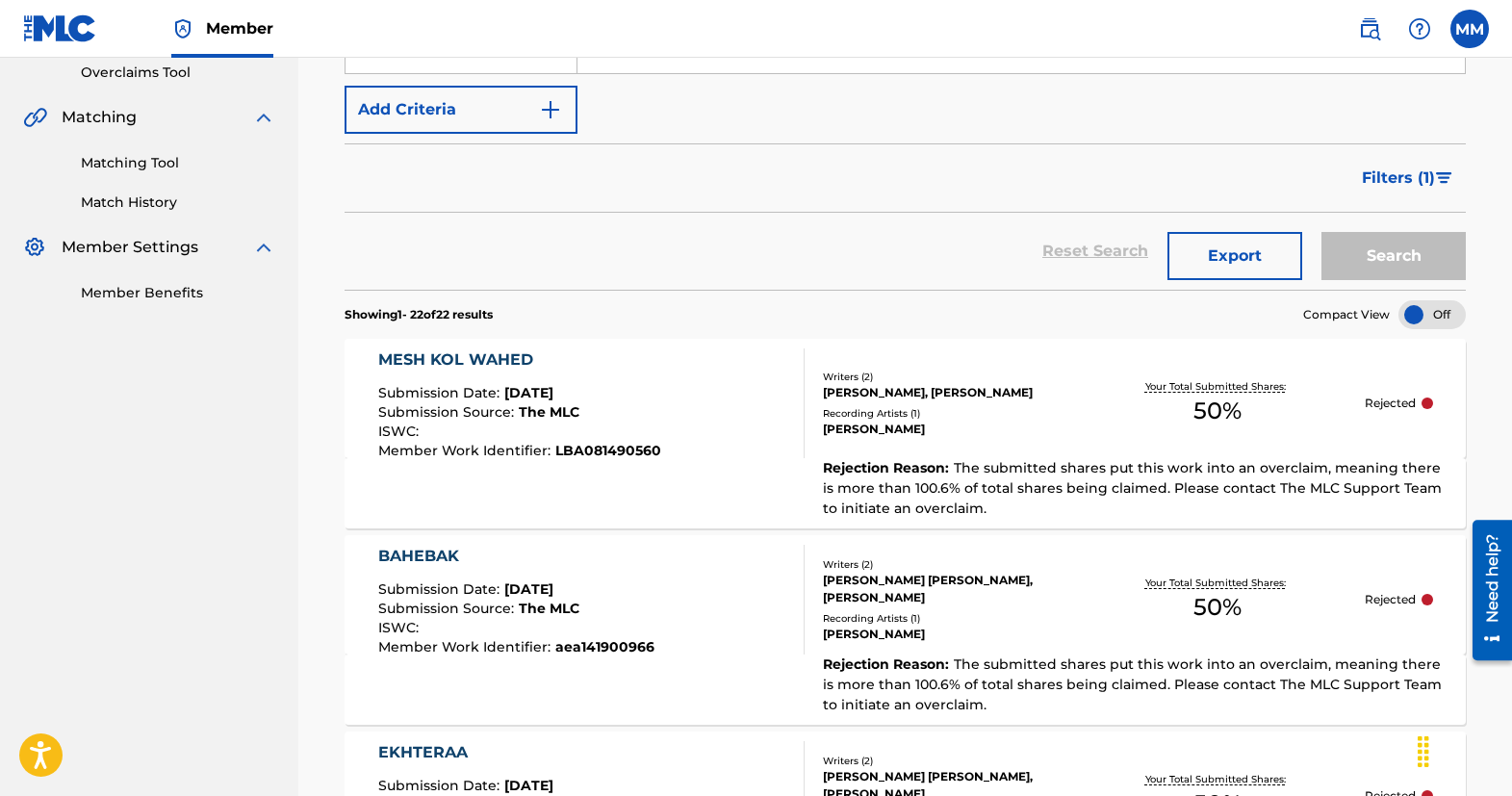
click at [454, 361] on div "MESH KOL WAHED" at bounding box center [520, 360] width 282 height 24
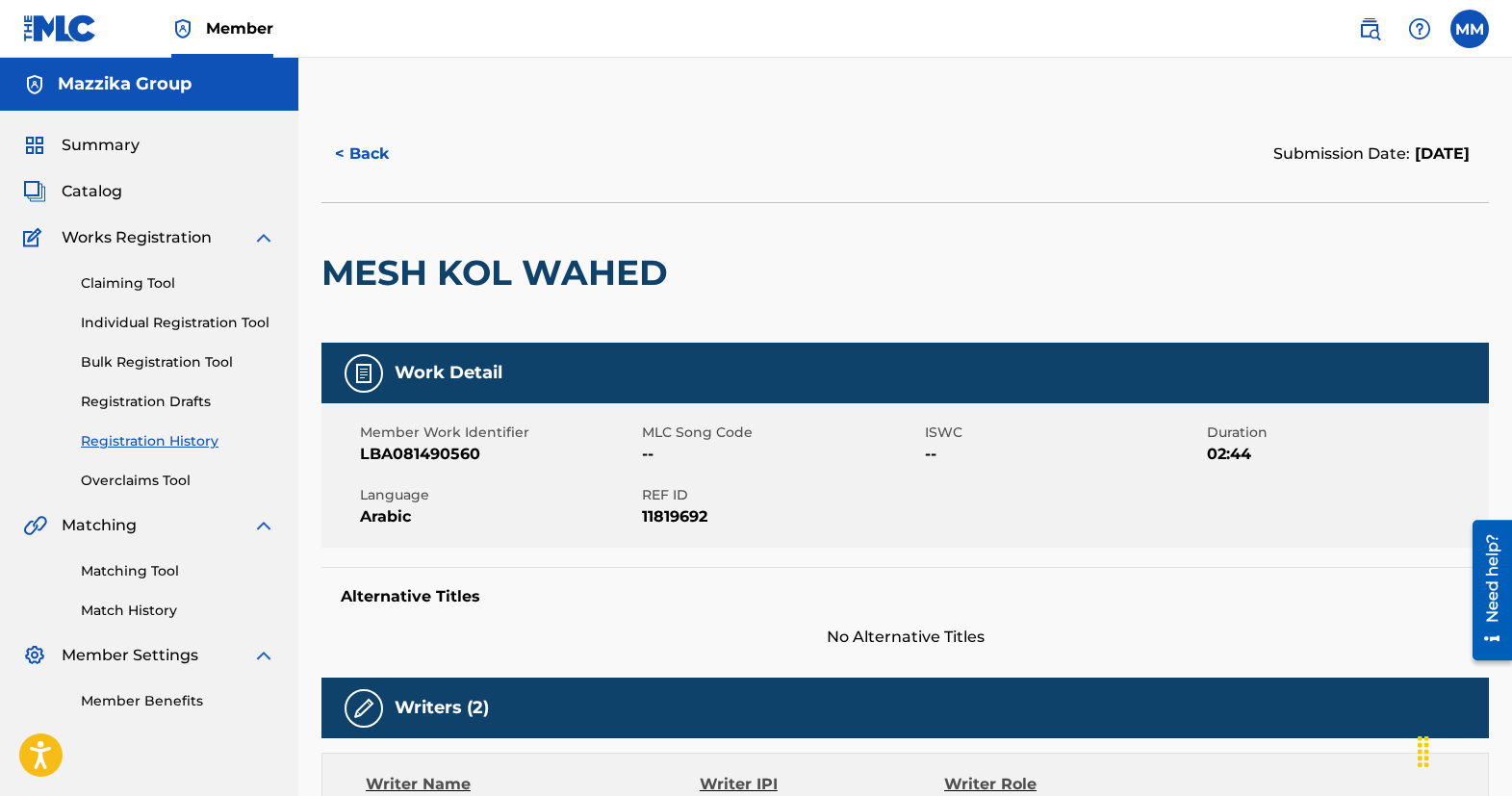
click at [362, 149] on button "< Back" at bounding box center [379, 153] width 116 height 48
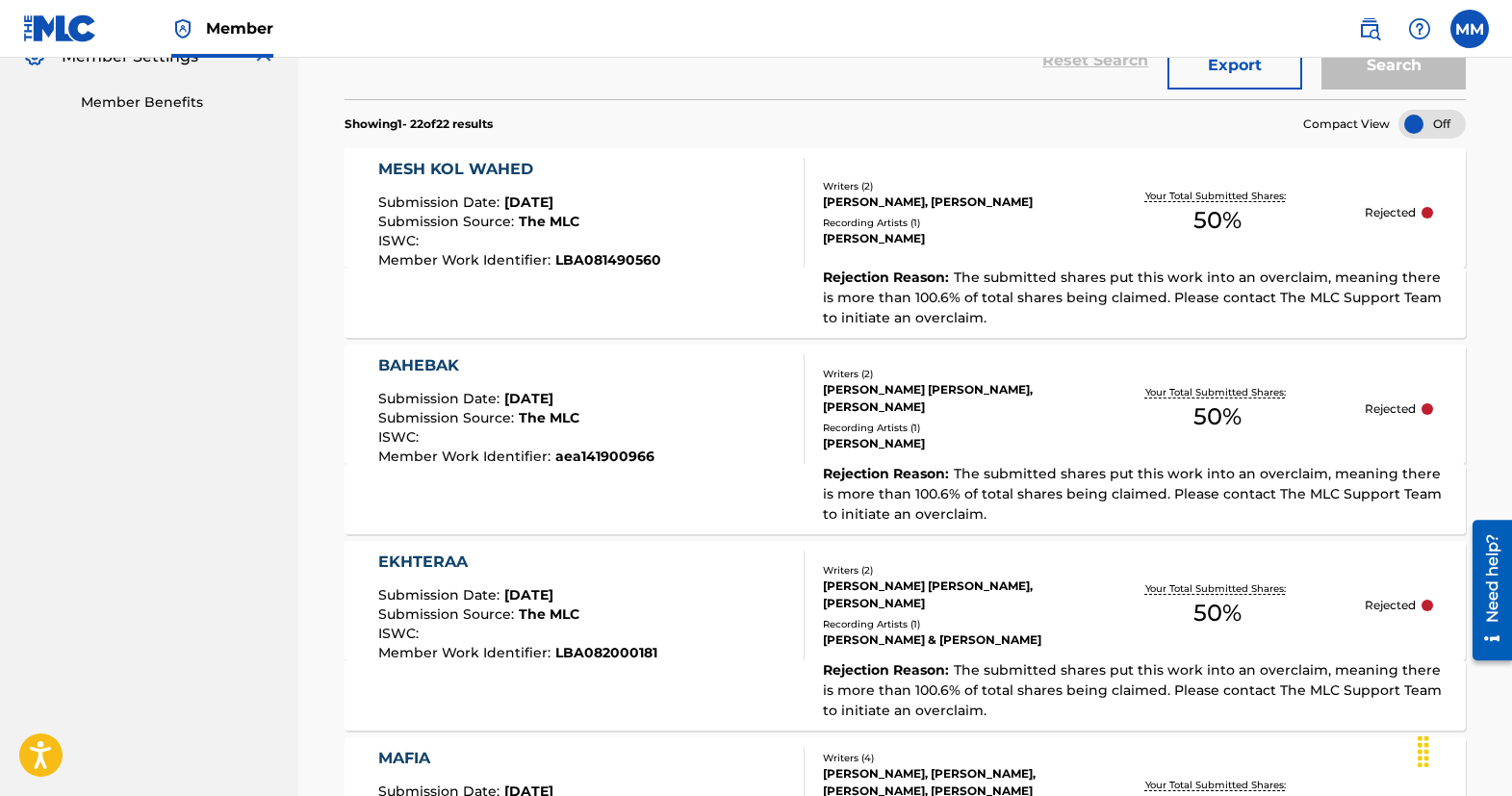
scroll to position [504, 0]
